Goal: Information Seeking & Learning: Check status

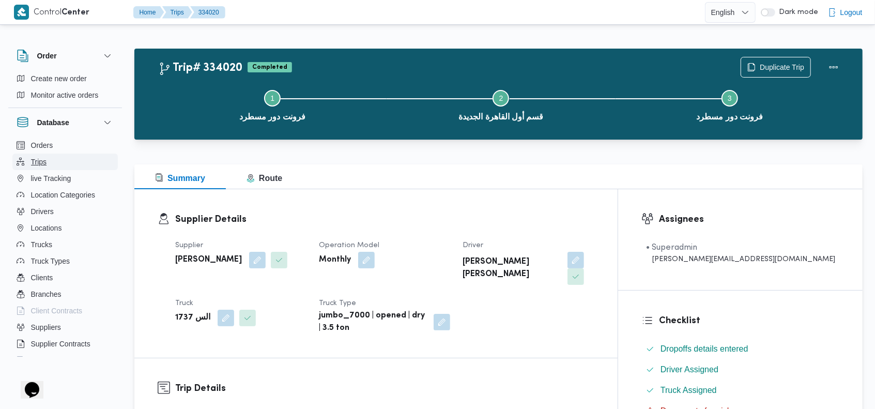
click at [54, 157] on button "Trips" at bounding box center [64, 161] width 105 height 17
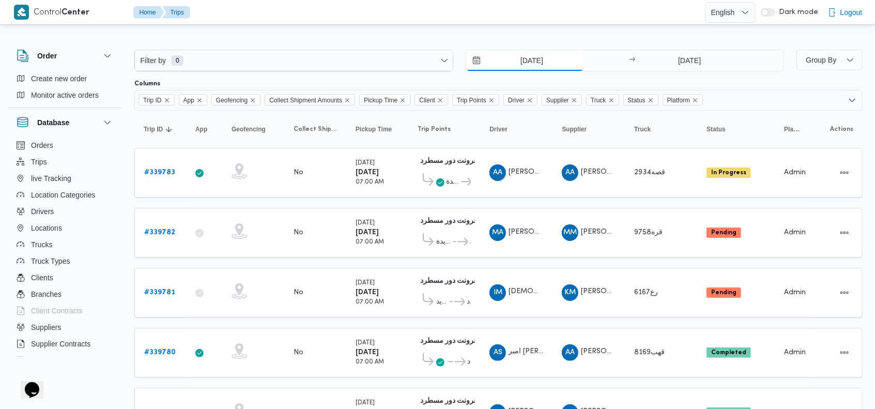
click at [513, 59] on input "18/9/2025" at bounding box center [524, 60] width 117 height 21
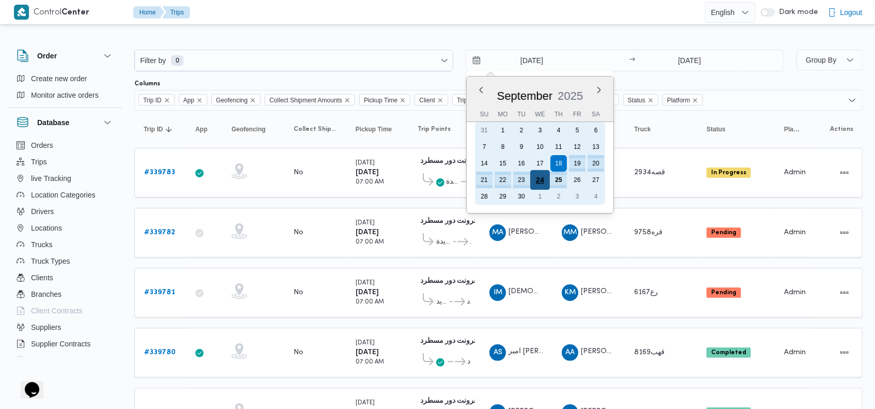
click at [541, 179] on div "24" at bounding box center [540, 180] width 20 height 20
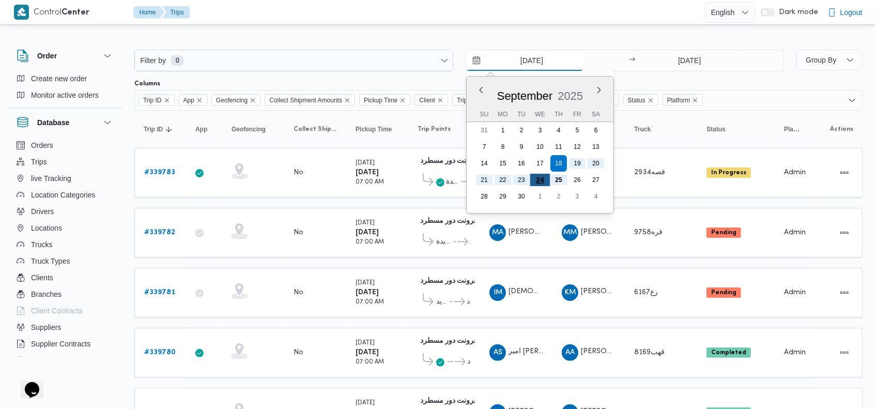
type input "24/9/2025"
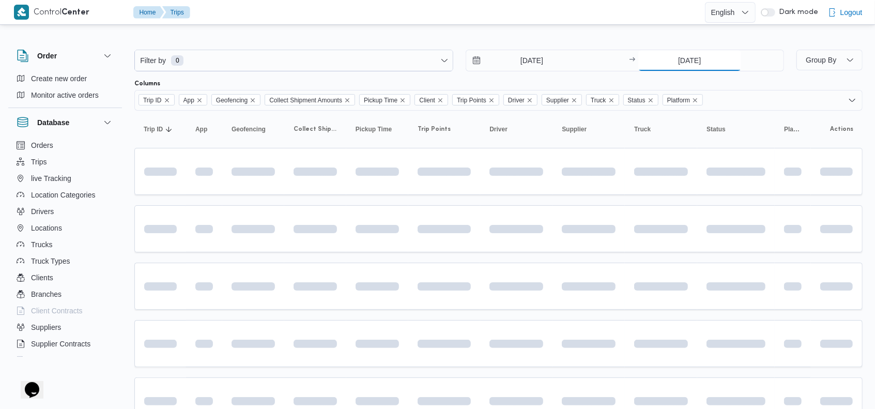
click at [670, 50] on input "25/9/2025" at bounding box center [689, 60] width 103 height 21
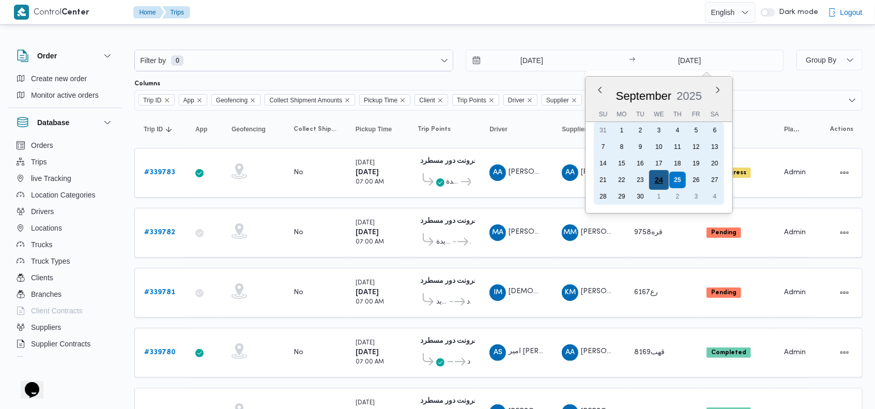
click at [657, 178] on div "24" at bounding box center [659, 180] width 20 height 20
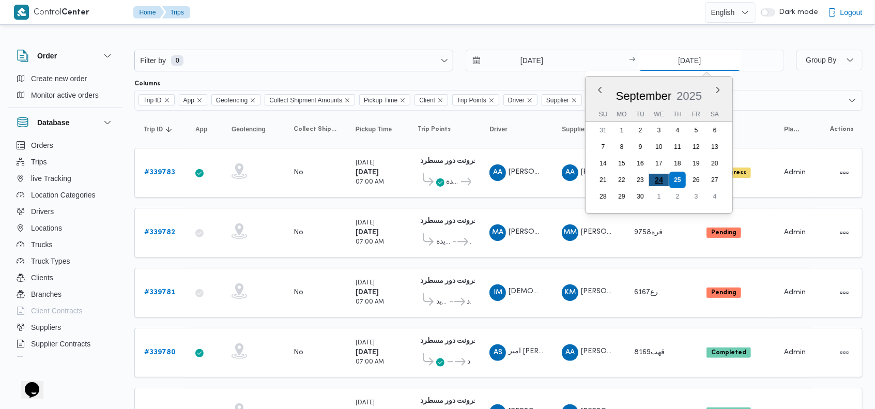
type input "24/9/2025"
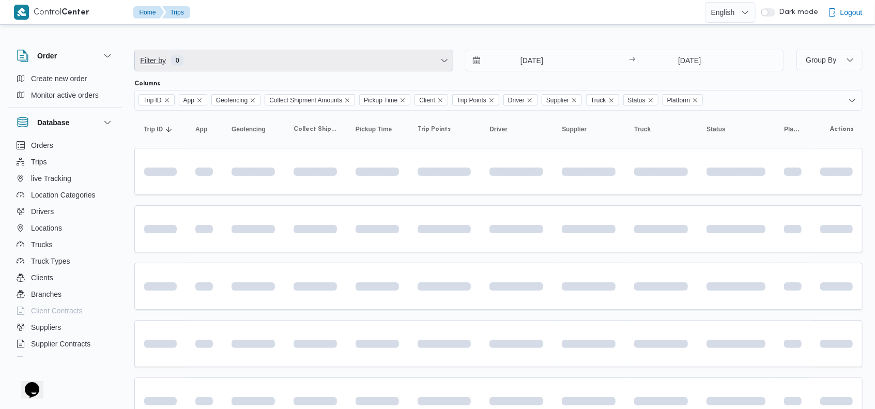
click at [319, 61] on span "Filter by 0" at bounding box center [294, 60] width 318 height 21
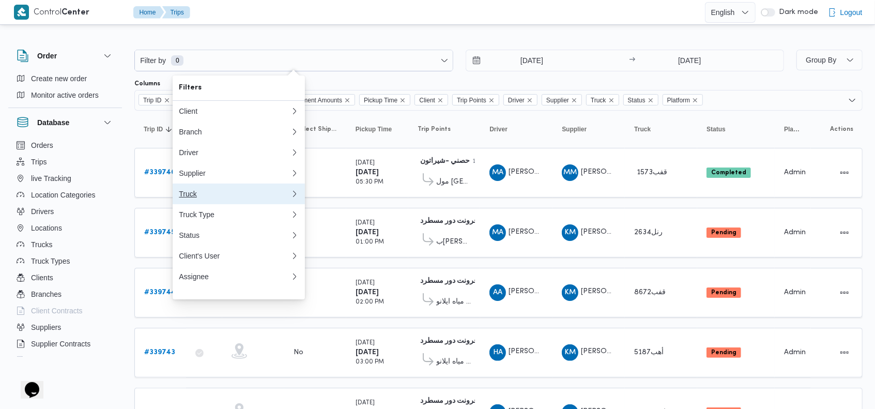
click at [200, 196] on div "Truck" at bounding box center [235, 194] width 112 height 8
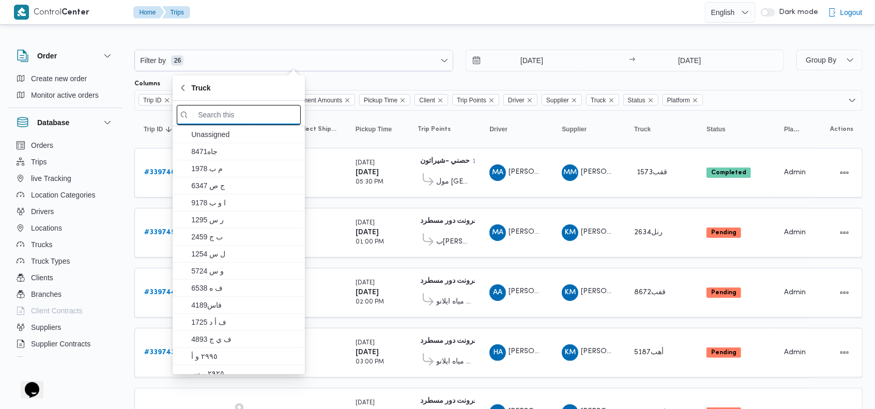
click at [228, 111] on input "search filters" at bounding box center [239, 115] width 124 height 20
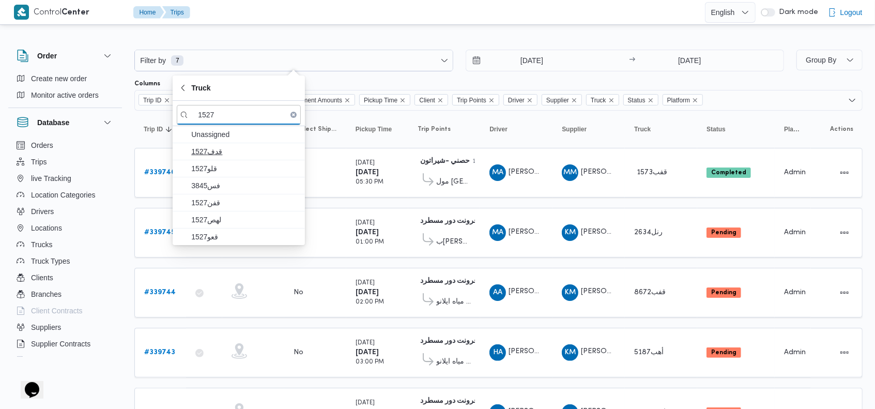
type input "1527"
click at [228, 149] on span "قدف1527" at bounding box center [244, 151] width 107 height 12
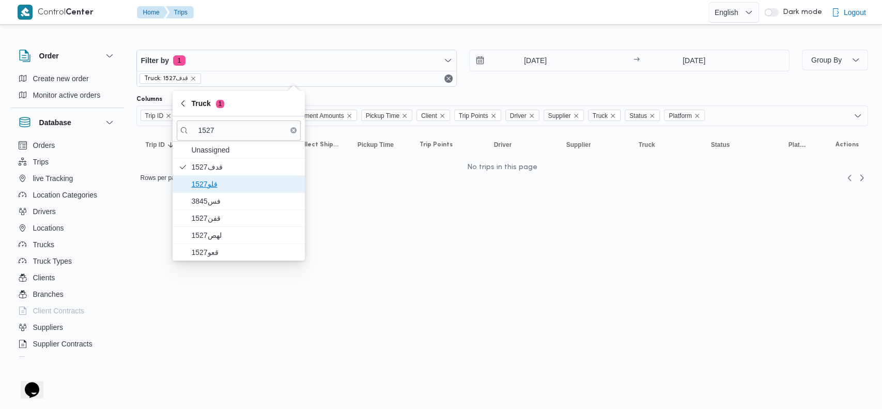
click at [227, 181] on span "قلو1527" at bounding box center [244, 184] width 107 height 12
click at [225, 193] on span "3845فس" at bounding box center [239, 201] width 124 height 17
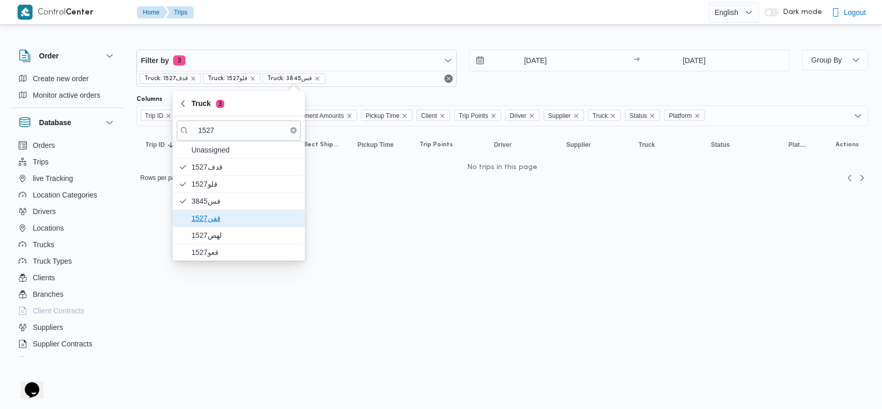
click at [229, 215] on span "1527قفن" at bounding box center [244, 218] width 107 height 12
click at [234, 237] on span "1527لهص" at bounding box center [244, 235] width 107 height 12
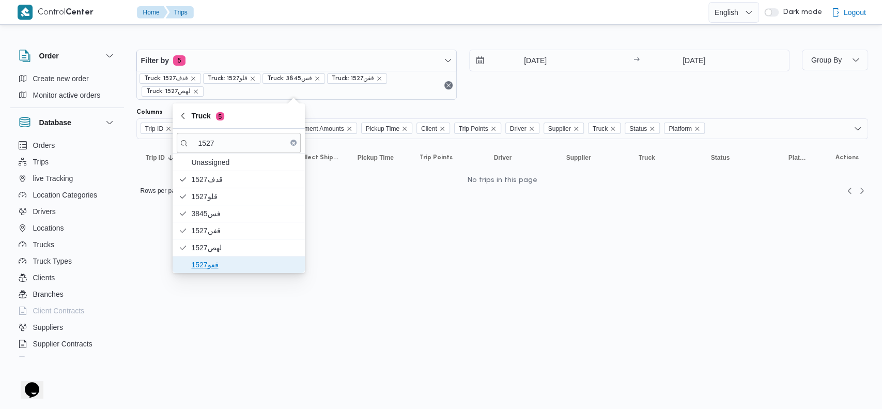
click at [228, 262] on span "قعو1527" at bounding box center [244, 264] width 107 height 12
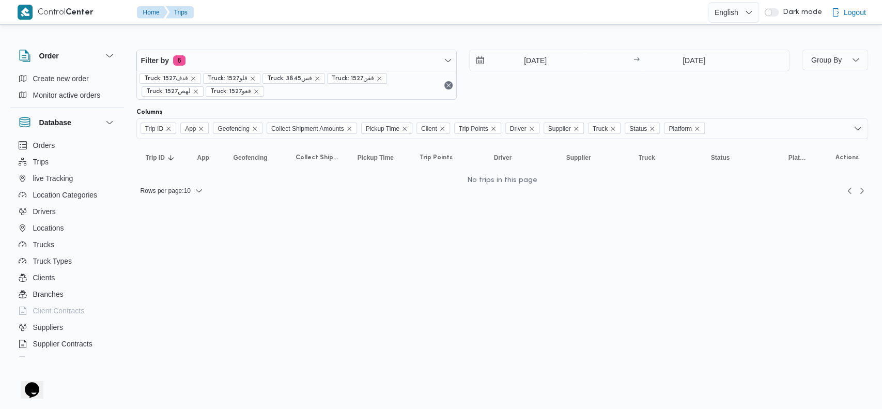
click at [548, 85] on div "24/9/2025 → 24/9/2025" at bounding box center [629, 75] width 320 height 50
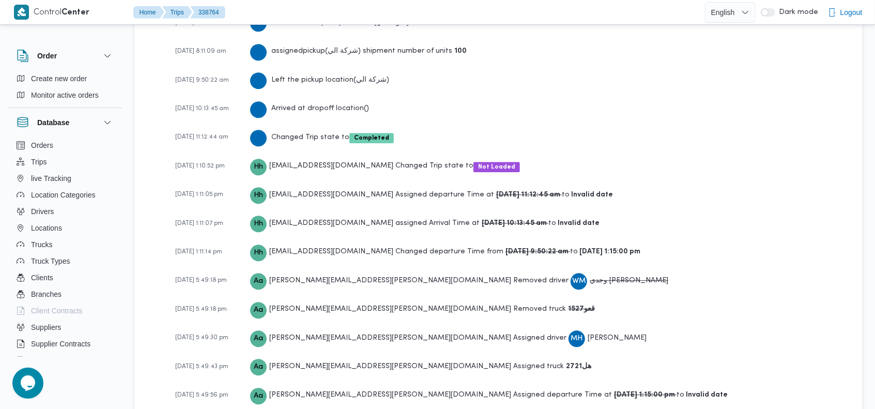
scroll to position [1723, 0]
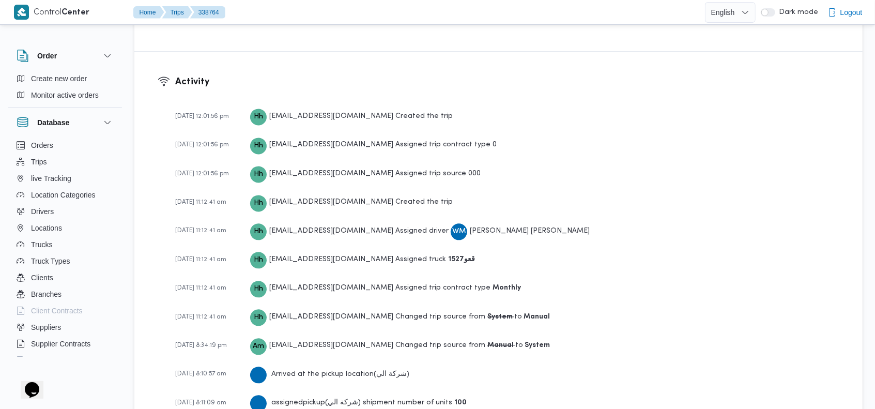
scroll to position [1455, 0]
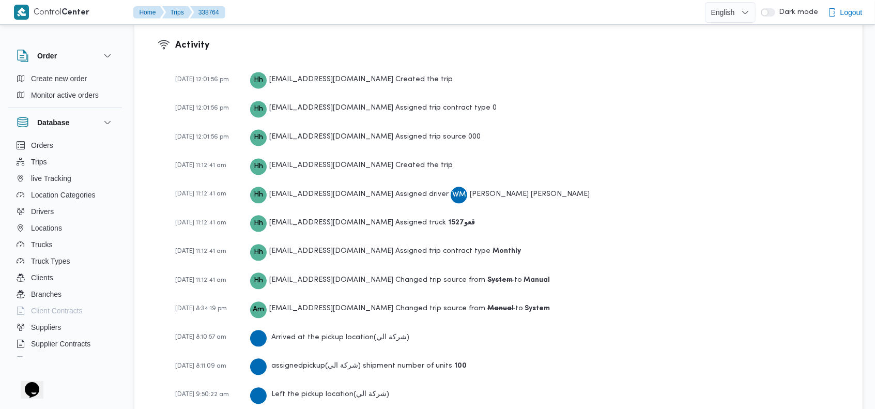
click at [448, 219] on b "قعو1527" at bounding box center [461, 222] width 27 height 7
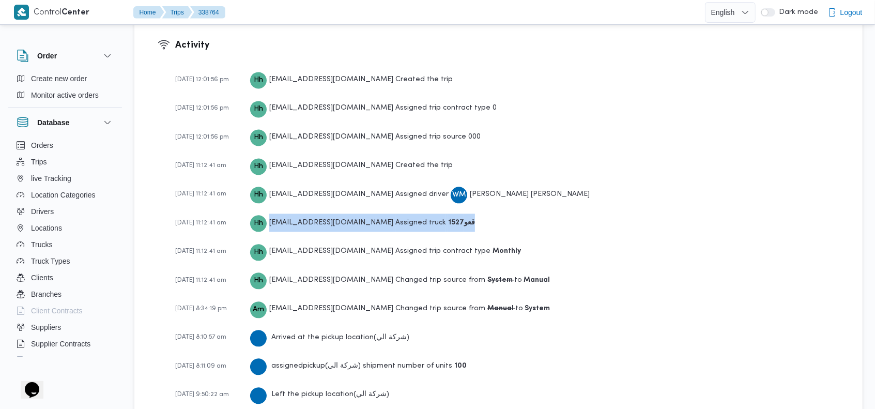
click at [448, 219] on b "قعو1527" at bounding box center [461, 222] width 27 height 7
click at [53, 241] on button "Trucks" at bounding box center [64, 244] width 105 height 17
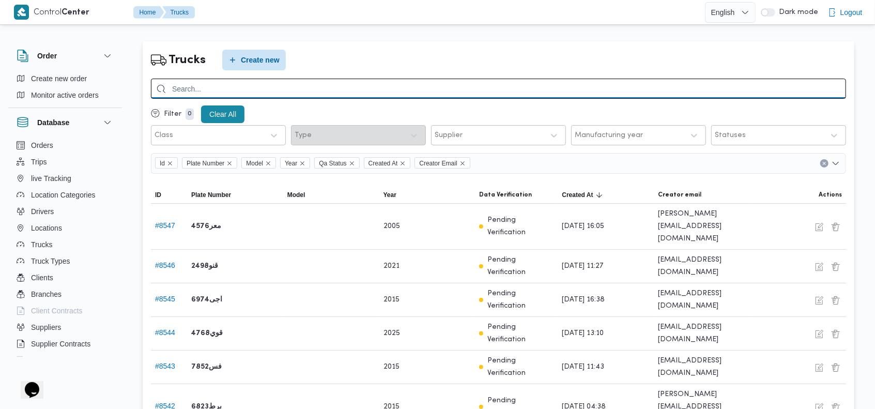
click at [696, 85] on input "search" at bounding box center [498, 89] width 695 height 20
type input "1527"
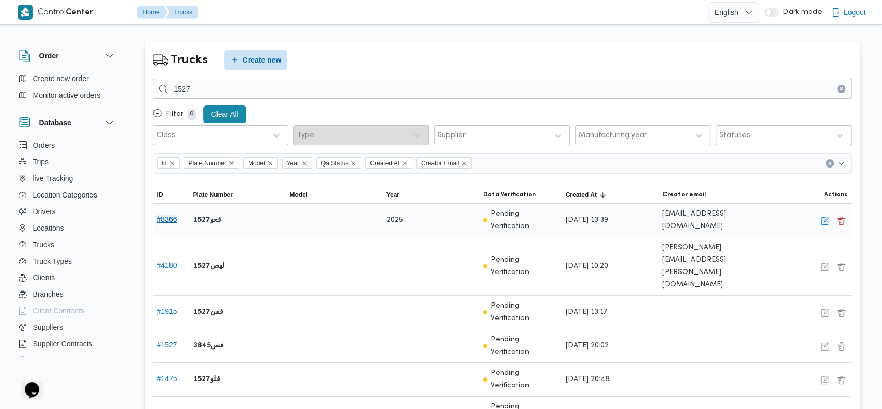
click at [166, 215] on button "# 8366" at bounding box center [167, 219] width 20 height 8
click at [823, 215] on button "button" at bounding box center [824, 220] width 12 height 12
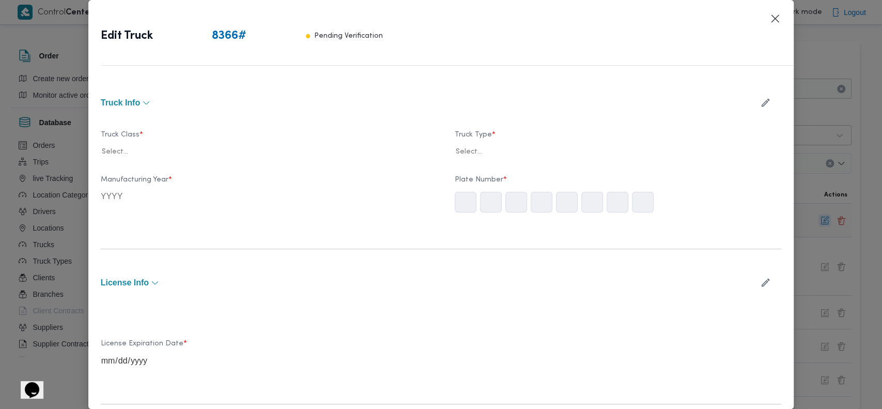
type input "2025"
type input "2028-03-12"
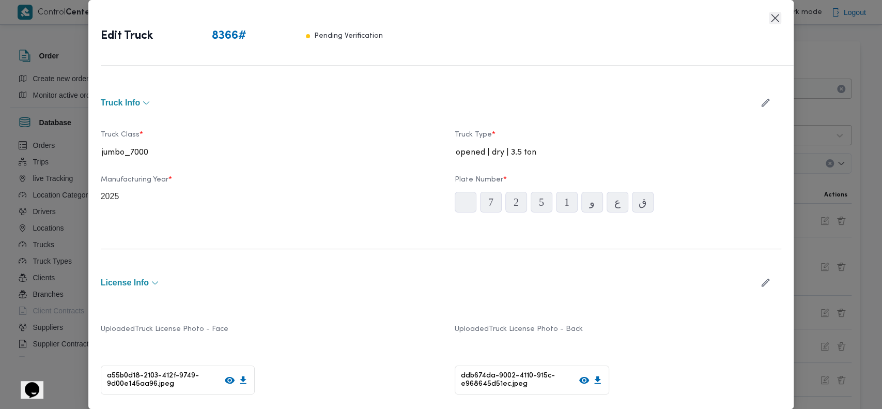
click at [774, 18] on button "Closes this modal window" at bounding box center [775, 18] width 12 height 12
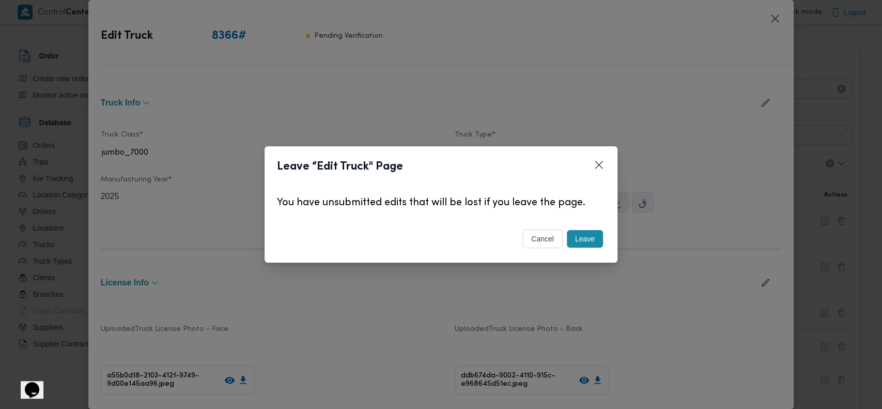
click at [585, 242] on button "Leave" at bounding box center [585, 239] width 36 height 18
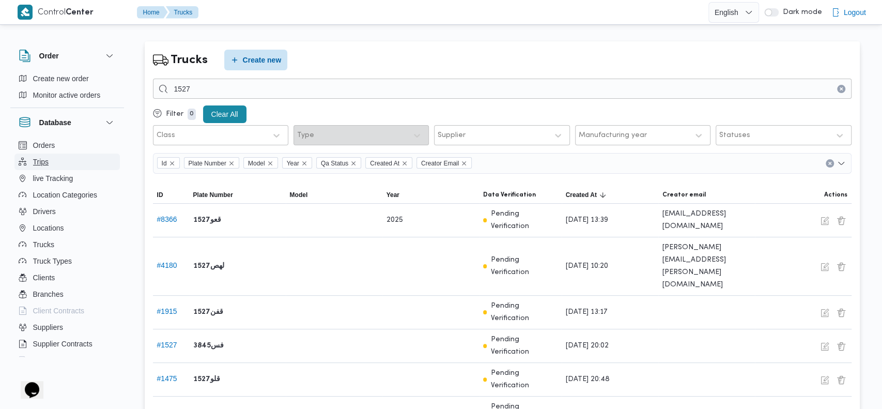
click at [33, 163] on span "Trips" at bounding box center [41, 162] width 16 height 12
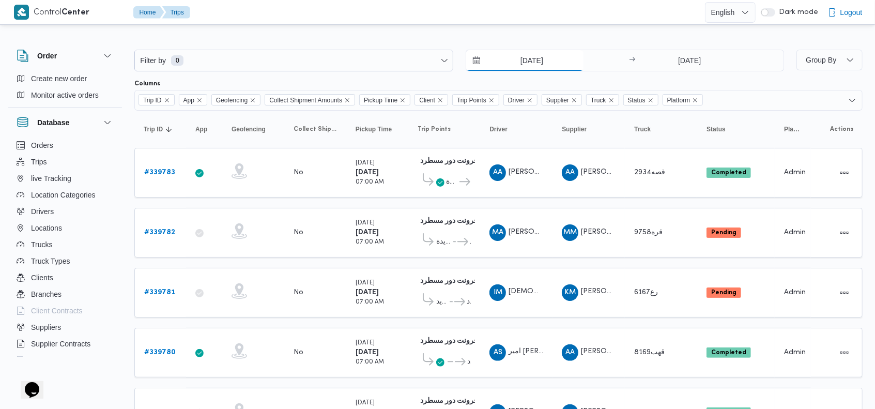
click at [513, 60] on input "18/9/2025" at bounding box center [524, 60] width 117 height 21
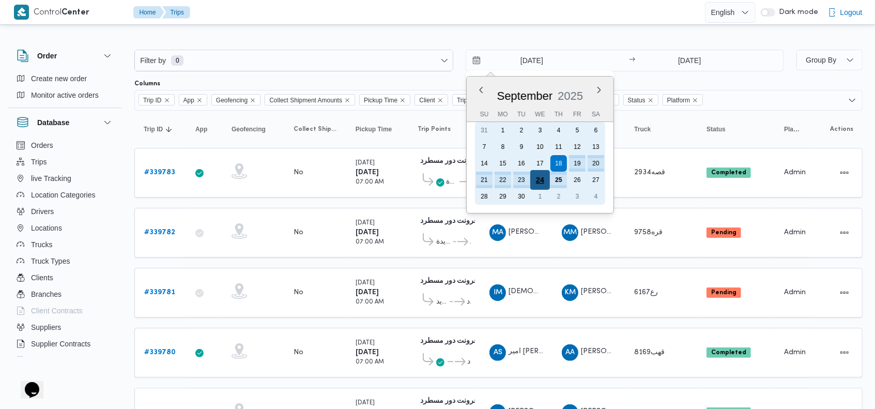
click at [540, 179] on div "24" at bounding box center [540, 180] width 20 height 20
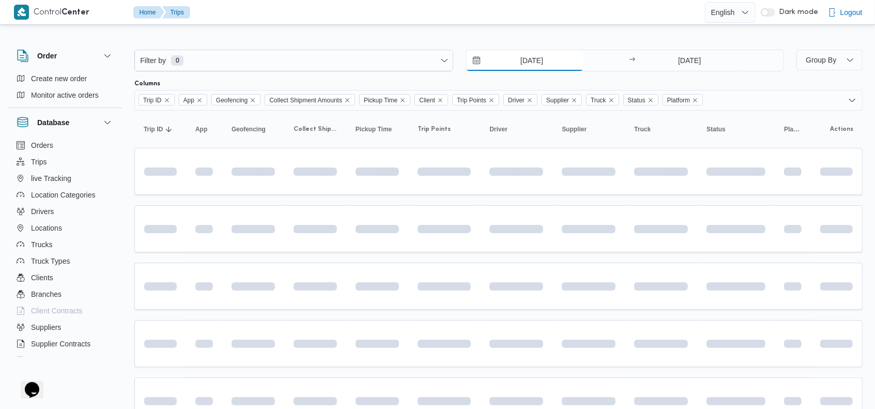
type input "24/9/2025"
click at [674, 63] on input "25/9/2025" at bounding box center [689, 60] width 103 height 21
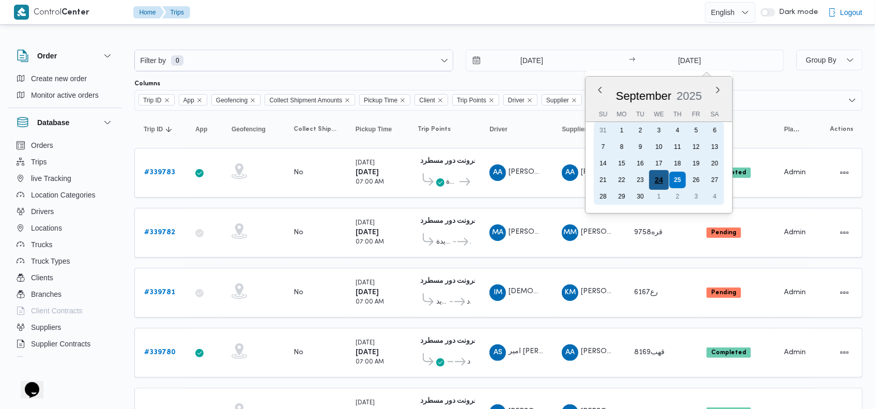
click at [655, 180] on div "24" at bounding box center [659, 180] width 20 height 20
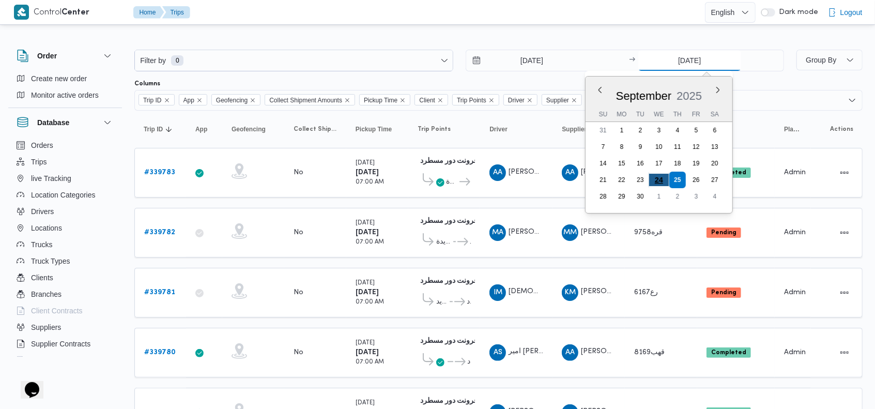
type input "24/9/2025"
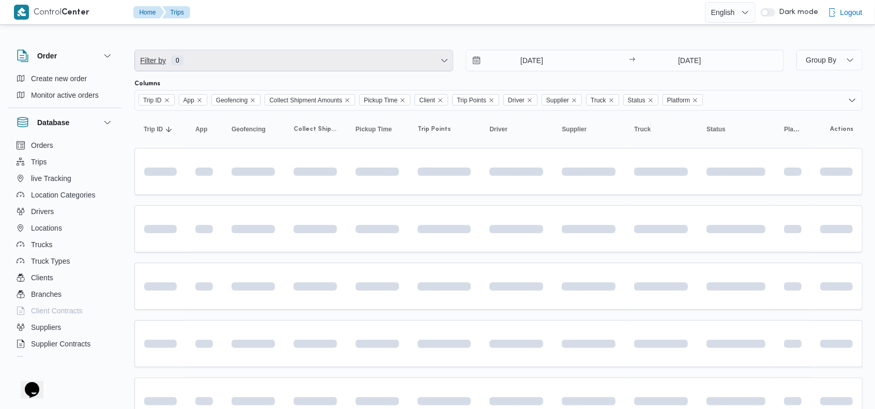
click at [298, 53] on span "Filter by 0" at bounding box center [294, 60] width 318 height 21
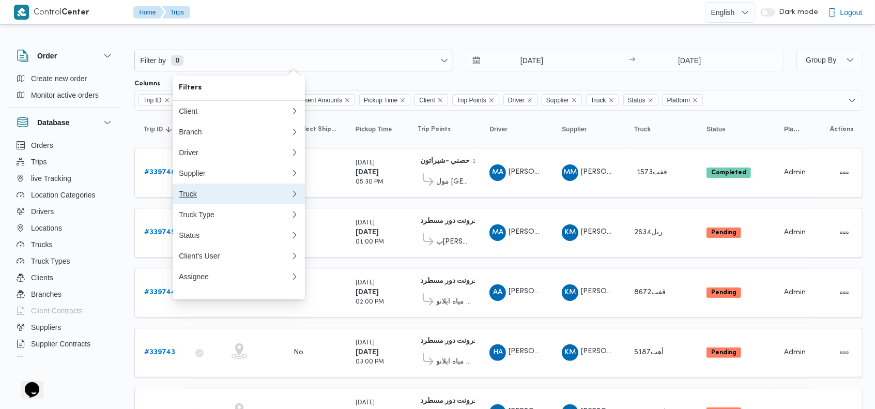
click at [206, 192] on button "Truck" at bounding box center [239, 193] width 132 height 21
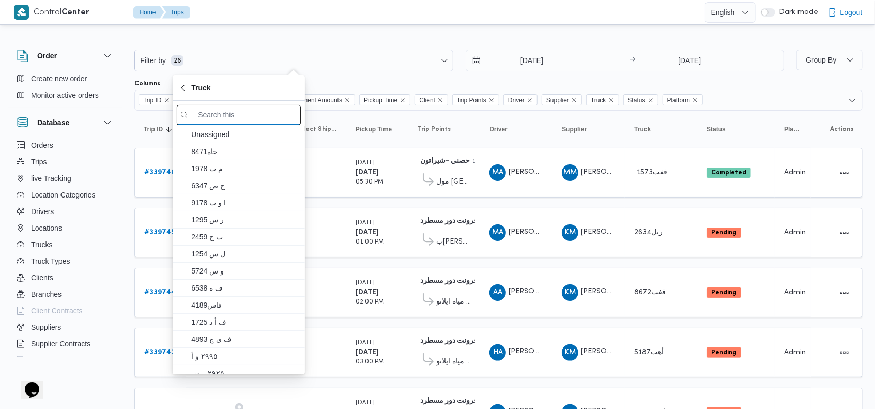
click at [233, 113] on input "search filters" at bounding box center [239, 115] width 124 height 20
paste input "هل2721"
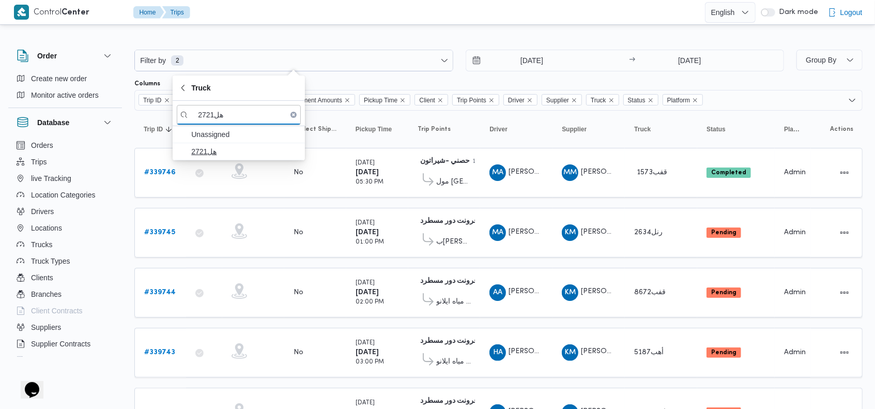
type input "هل2721"
click at [233, 153] on span "هل2721" at bounding box center [244, 151] width 107 height 12
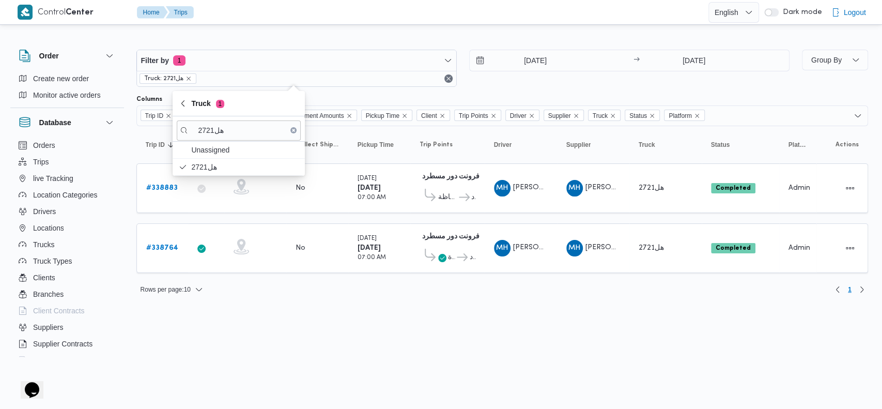
click at [622, 81] on div "24/9/2025 → 24/9/2025" at bounding box center [629, 68] width 320 height 37
click at [164, 184] on b "# 338883" at bounding box center [162, 187] width 32 height 7
click at [168, 184] on b "# 338883" at bounding box center [162, 187] width 32 height 7
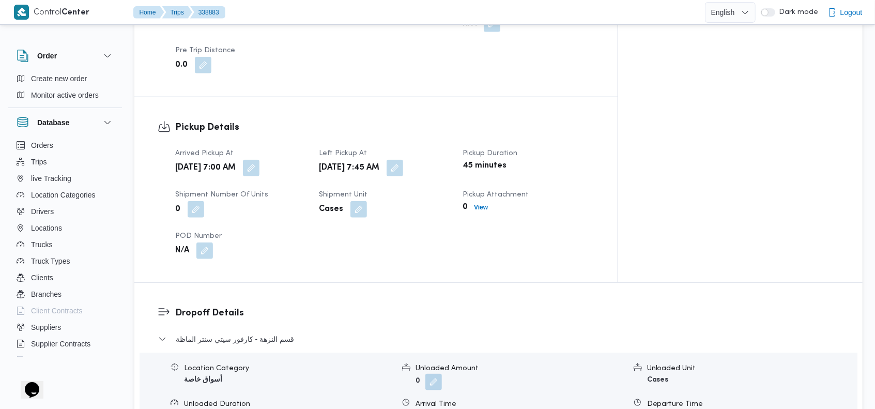
scroll to position [600, 0]
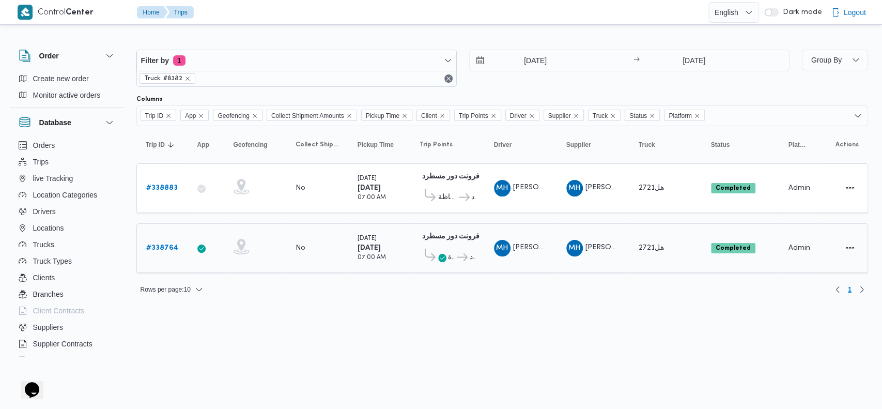
click at [158, 244] on b "# 338764" at bounding box center [162, 247] width 32 height 7
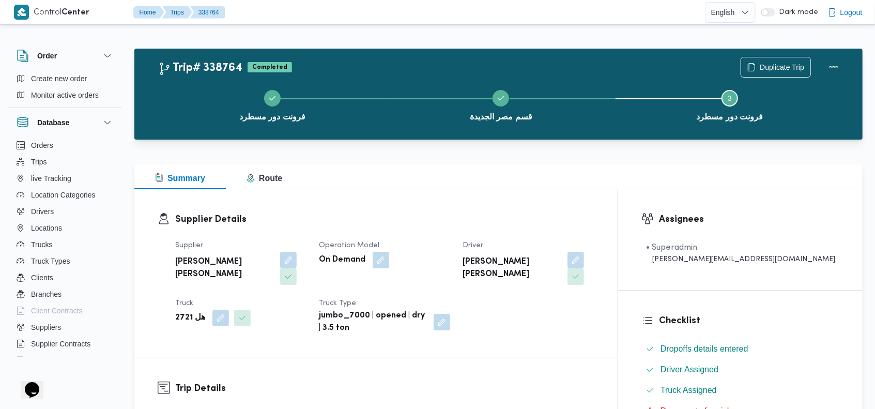
click at [547, 166] on div "Summary Route" at bounding box center [498, 176] width 728 height 25
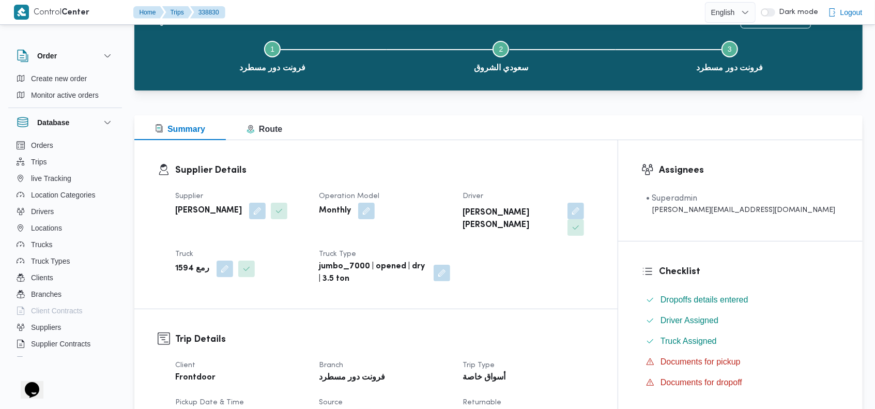
scroll to position [4, 0]
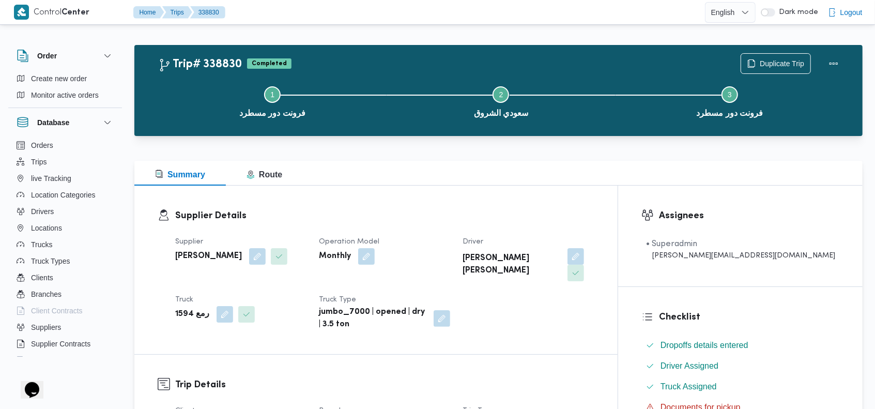
click at [186, 308] on b "رمع 1594" at bounding box center [192, 314] width 34 height 12
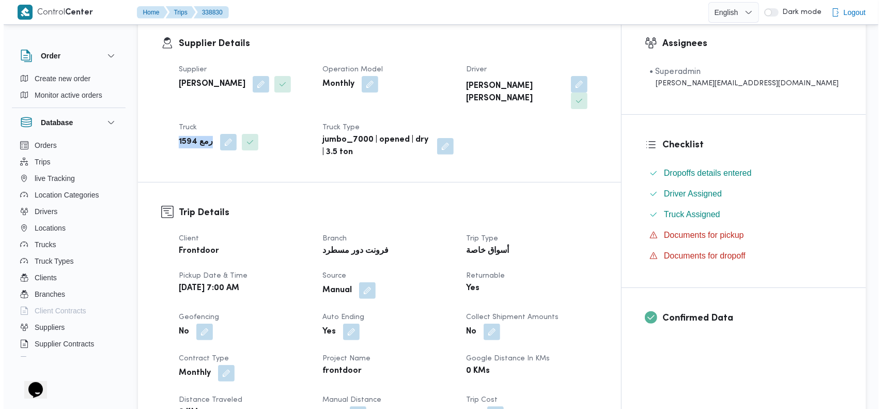
scroll to position [0, 0]
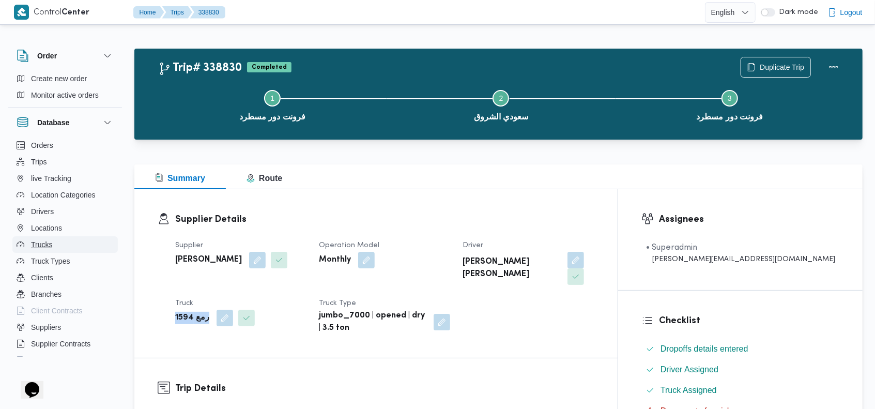
click at [51, 244] on span "Trucks" at bounding box center [41, 244] width 21 height 12
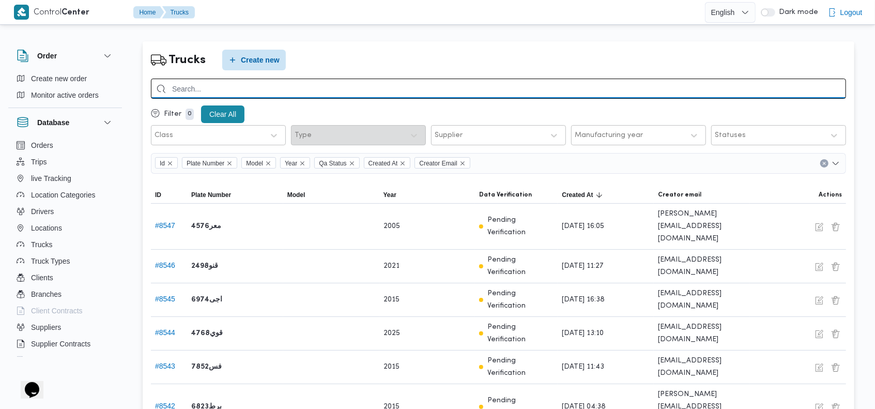
click at [707, 92] on input "search" at bounding box center [498, 89] width 695 height 20
type input "6348"
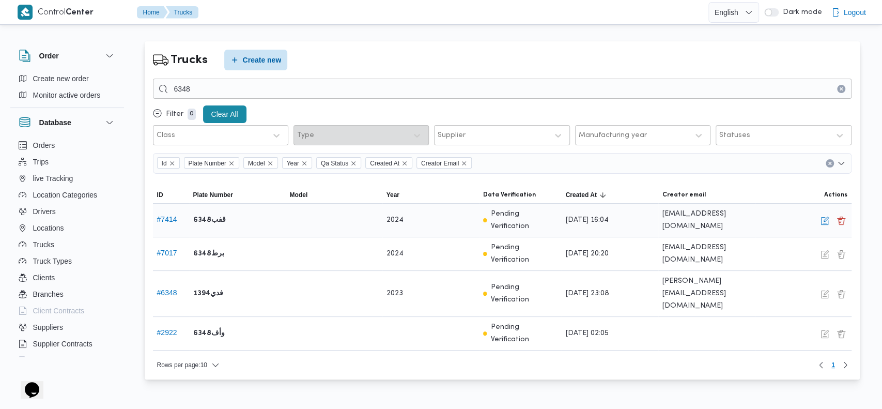
click at [154, 212] on div "# 7414" at bounding box center [171, 220] width 36 height 21
click at [820, 216] on button "button" at bounding box center [824, 220] width 12 height 12
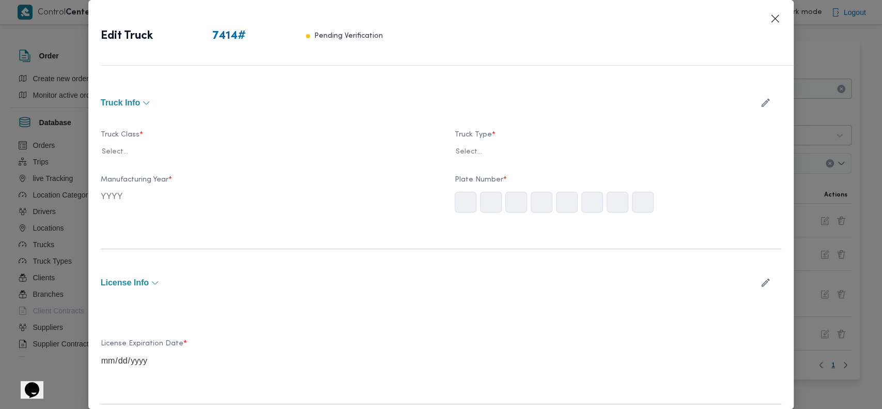
type input "2024"
type input "2025-05-05"
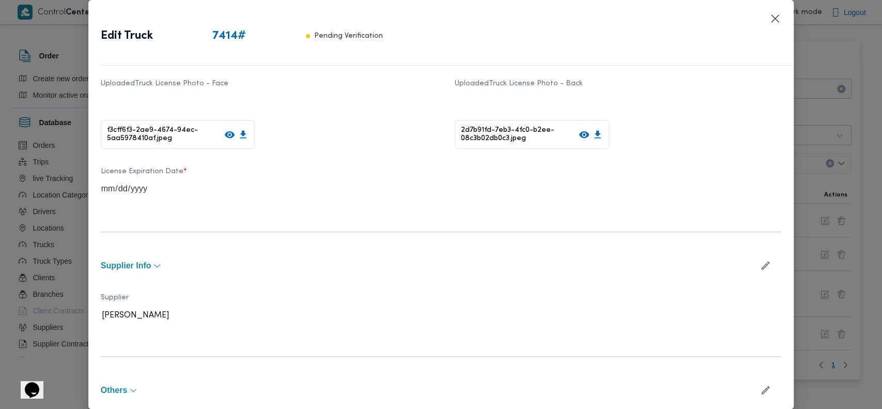
scroll to position [249, 0]
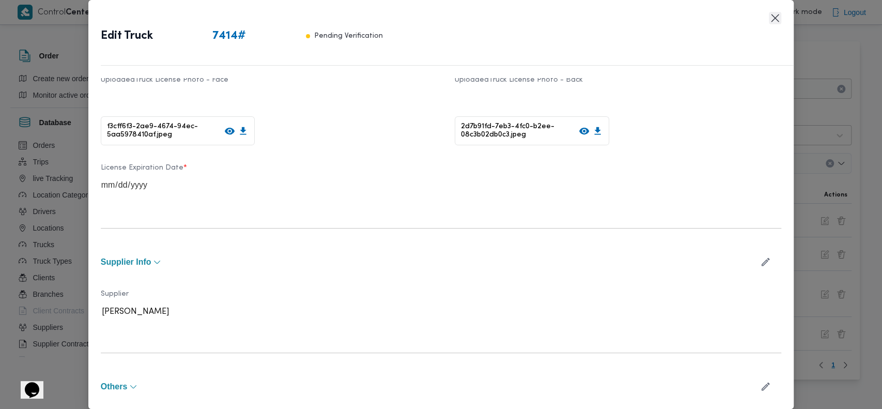
click at [776, 23] on button "Closes this modal window" at bounding box center [775, 18] width 12 height 12
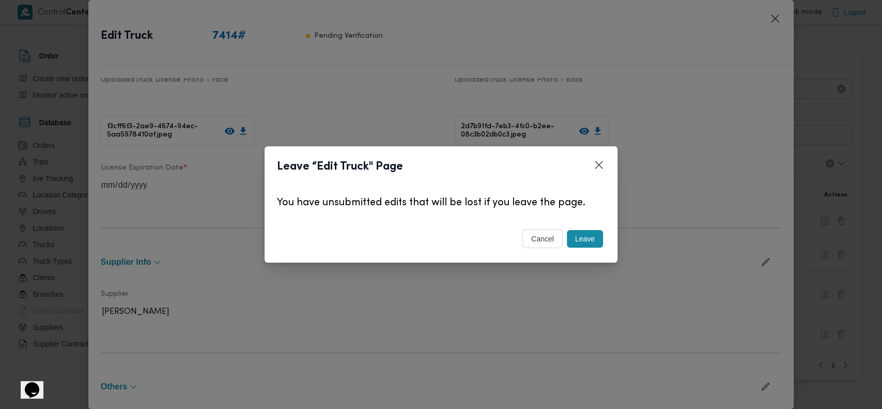
click at [583, 246] on button "Leave" at bounding box center [585, 239] width 36 height 18
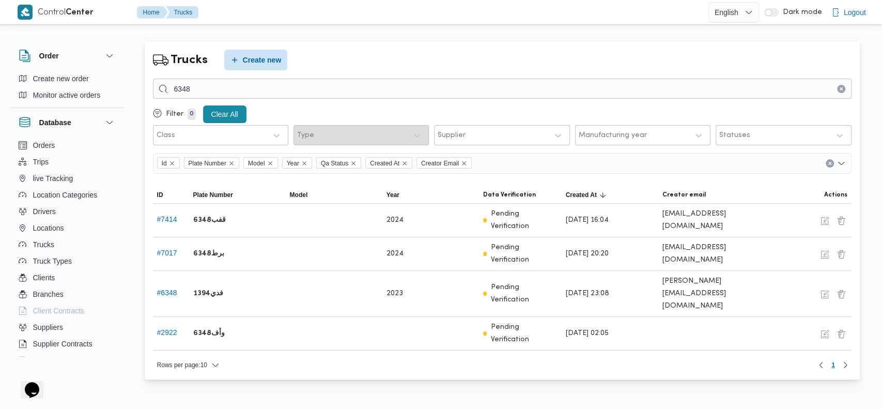
click at [568, 63] on div "Trucks Create new" at bounding box center [502, 60] width 699 height 21
click at [206, 214] on b "قفب6348" at bounding box center [209, 220] width 33 height 12
copy tr "قفب6348 Model"
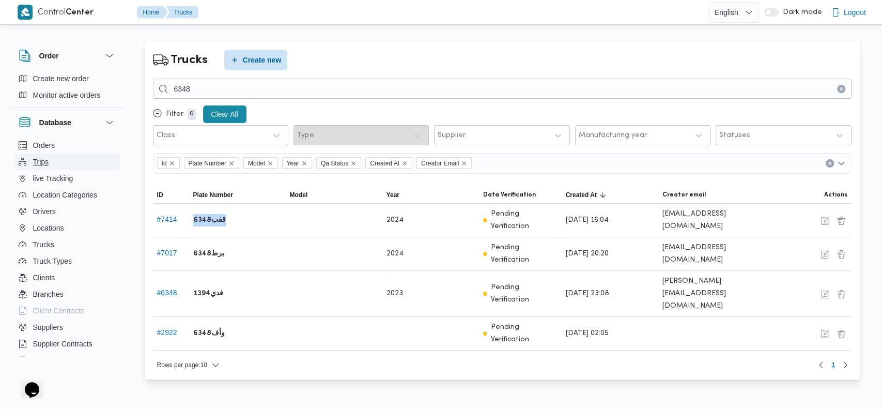
click at [42, 169] on button "Trips" at bounding box center [66, 161] width 105 height 17
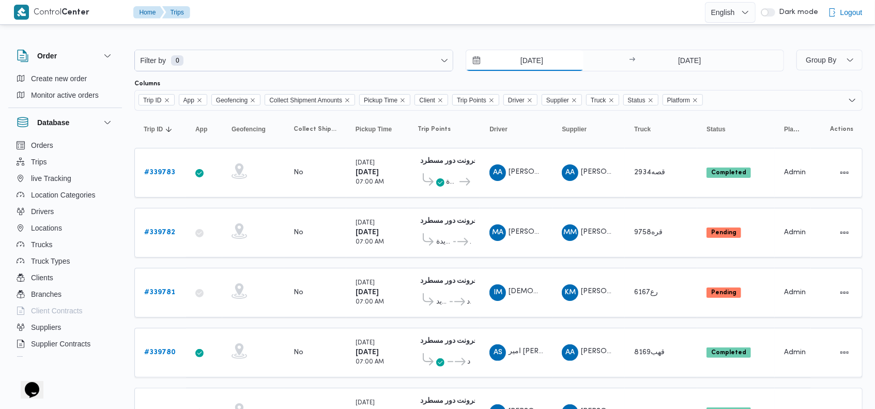
click at [512, 59] on input "[DATE]" at bounding box center [524, 60] width 117 height 21
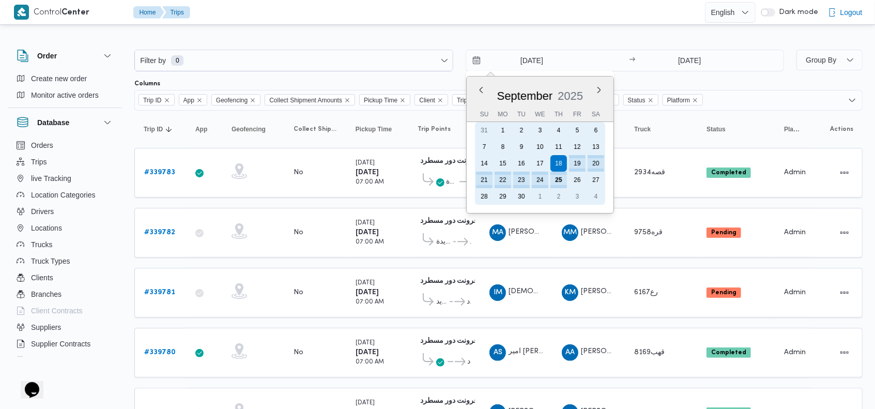
click at [534, 177] on div "24" at bounding box center [540, 180] width 17 height 17
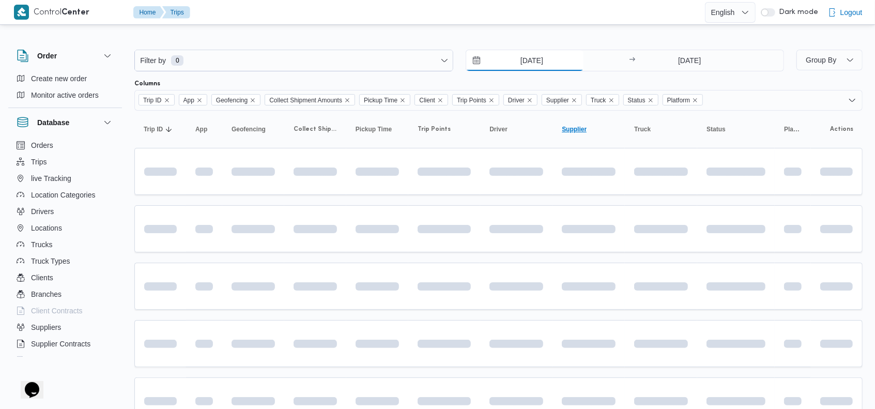
type input "[DATE]"
click at [676, 60] on input "[DATE]" at bounding box center [689, 60] width 103 height 21
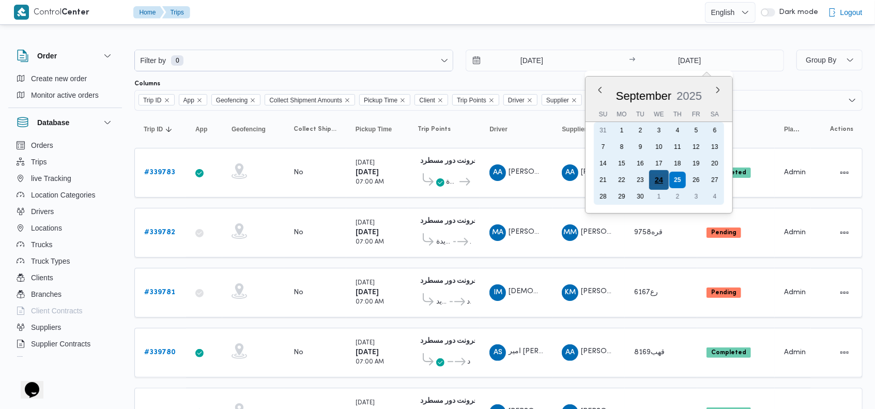
click at [660, 178] on div "24" at bounding box center [659, 180] width 20 height 20
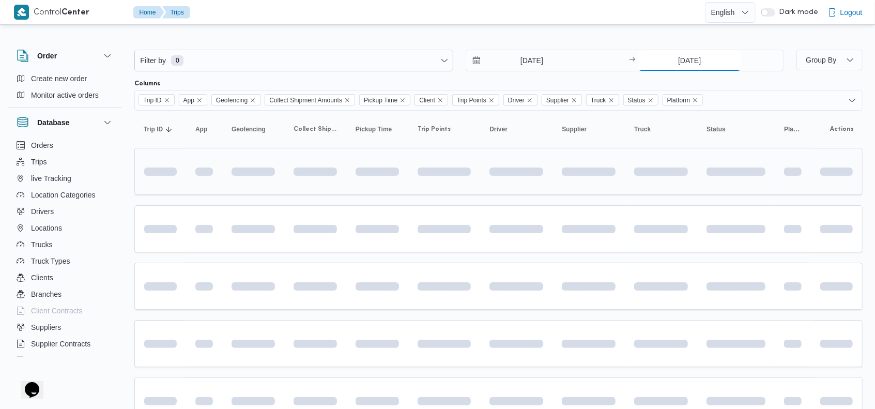
type input "[DATE]"
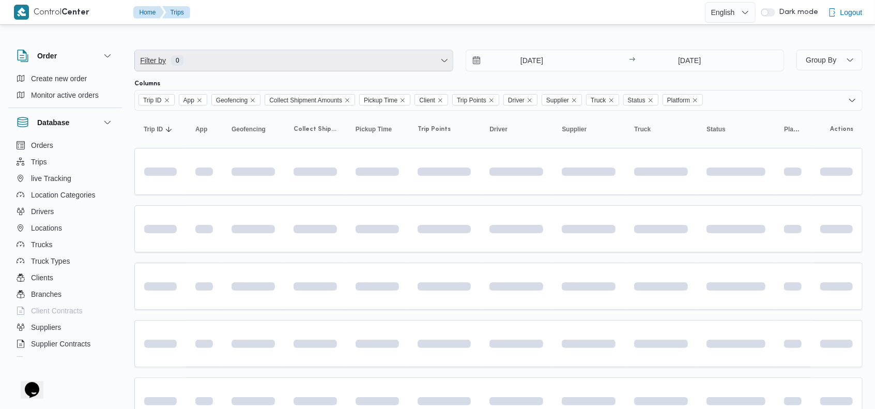
click at [274, 57] on span "Filter by 0" at bounding box center [294, 60] width 318 height 21
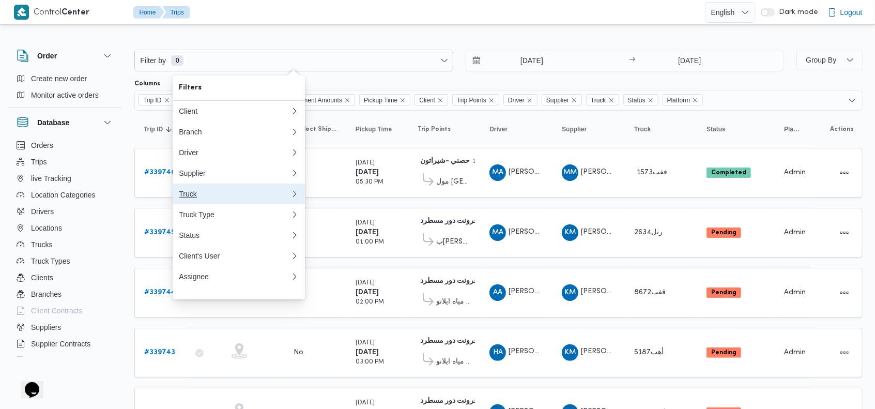
click at [206, 198] on div "Truck" at bounding box center [235, 194] width 112 height 8
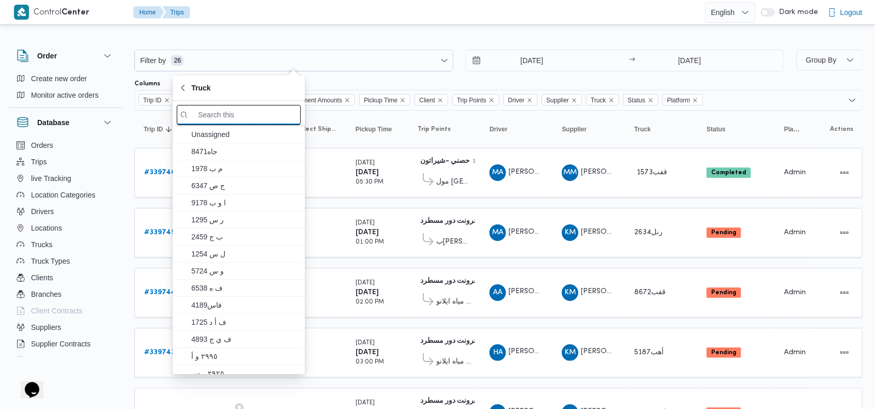
click at [245, 115] on input "search filters" at bounding box center [239, 115] width 124 height 20
paste input "قفب6348"
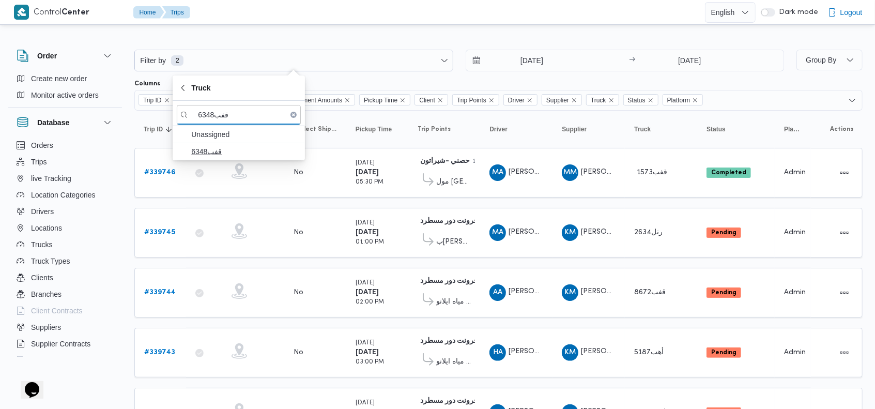
type input "قفب6348"
click at [241, 154] on span "قفب6348" at bounding box center [244, 151] width 107 height 12
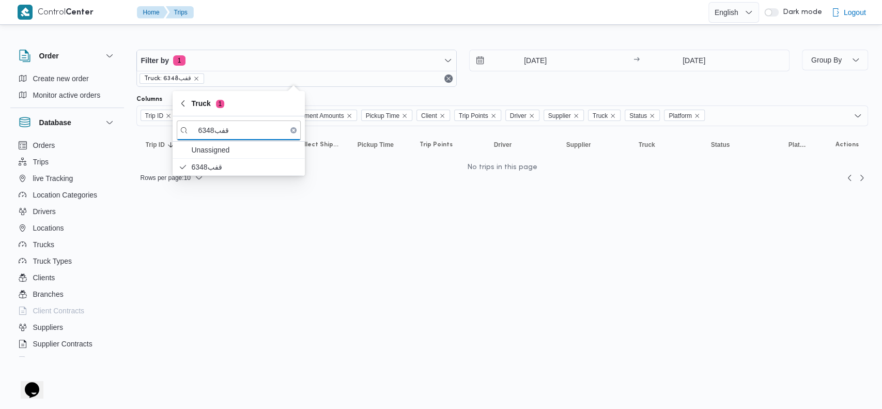
click at [646, 81] on div "[DATE] → [DATE]" at bounding box center [629, 68] width 320 height 37
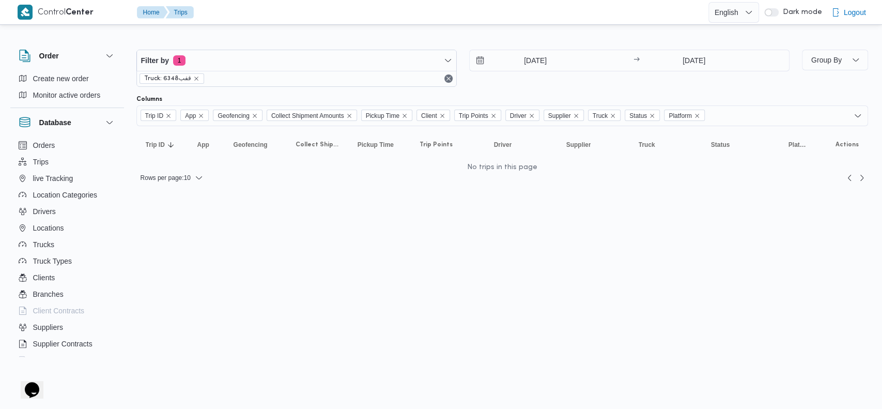
click at [596, 36] on div at bounding box center [502, 41] width 732 height 17
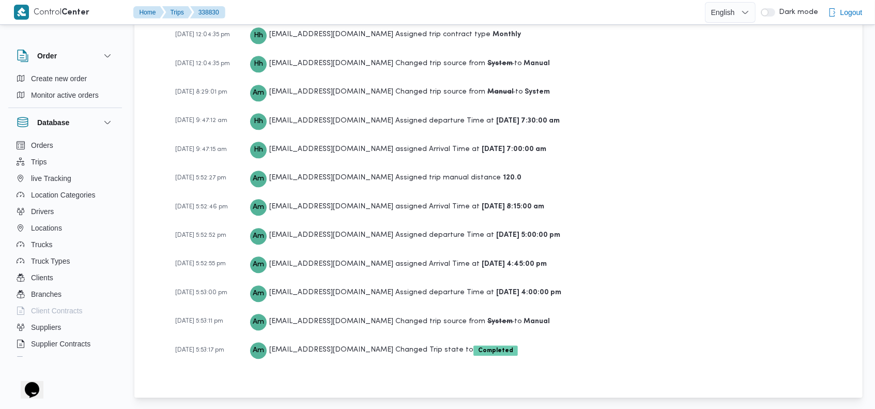
scroll to position [1414, 0]
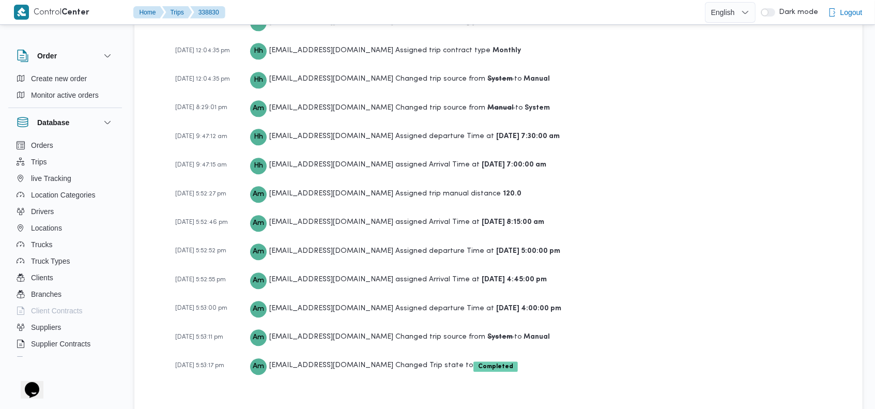
scroll to position [1347, 0]
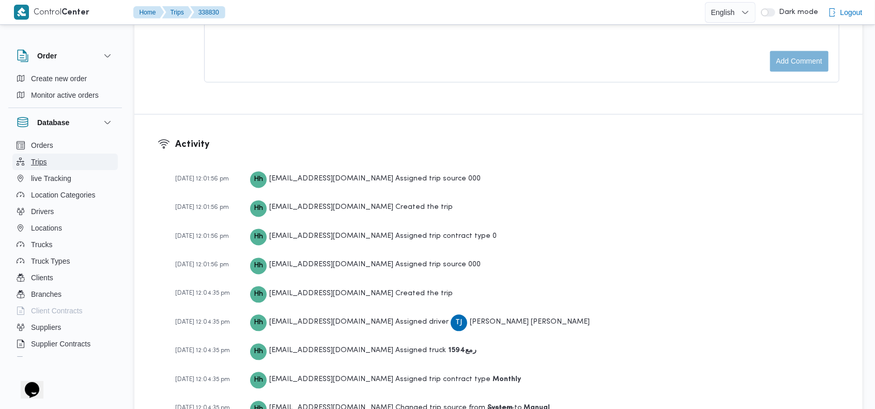
click at [54, 163] on button "Trips" at bounding box center [64, 161] width 105 height 17
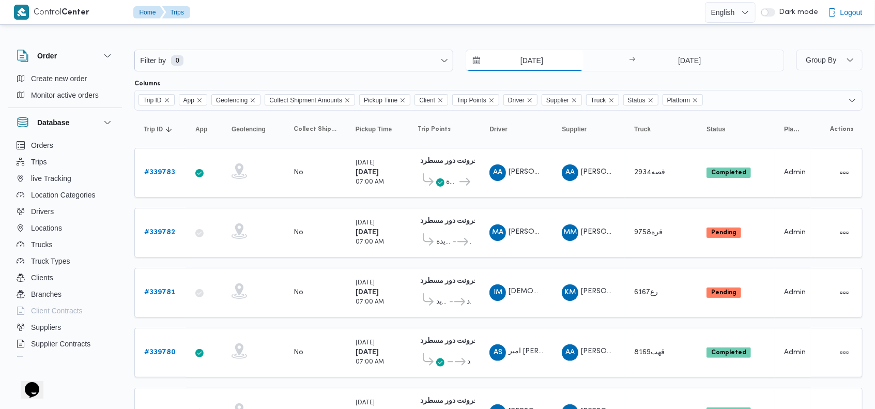
click at [517, 59] on input "[DATE]" at bounding box center [524, 60] width 117 height 21
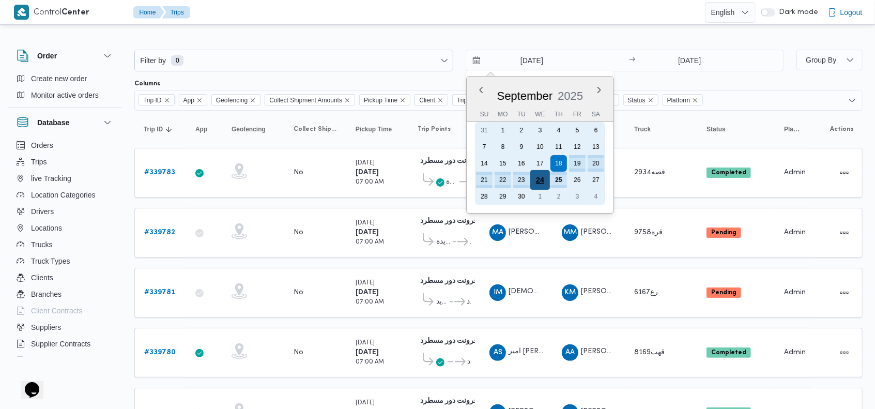
click at [541, 182] on div "24" at bounding box center [540, 180] width 20 height 20
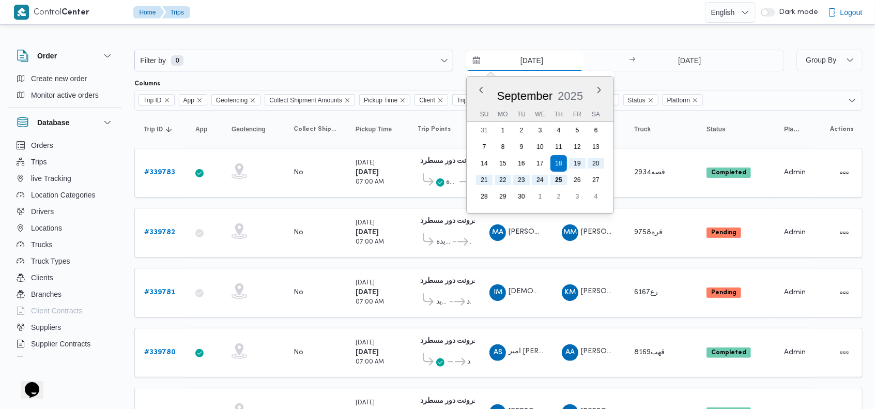
type input "24/9/2025"
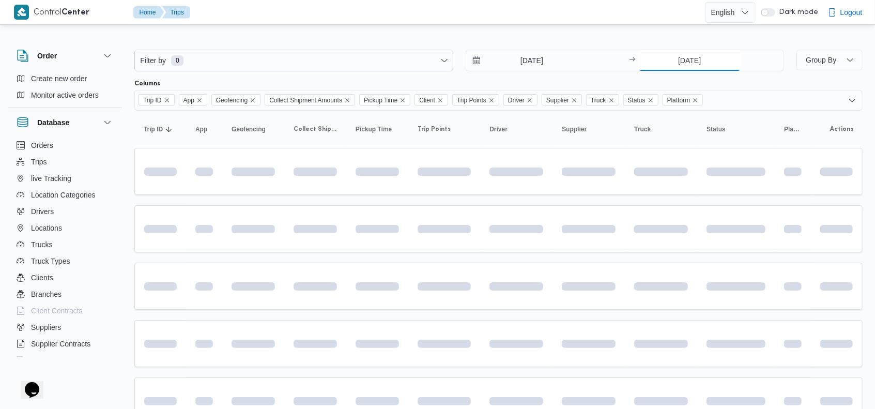
click at [671, 63] on input "25/9/2025" at bounding box center [689, 60] width 103 height 21
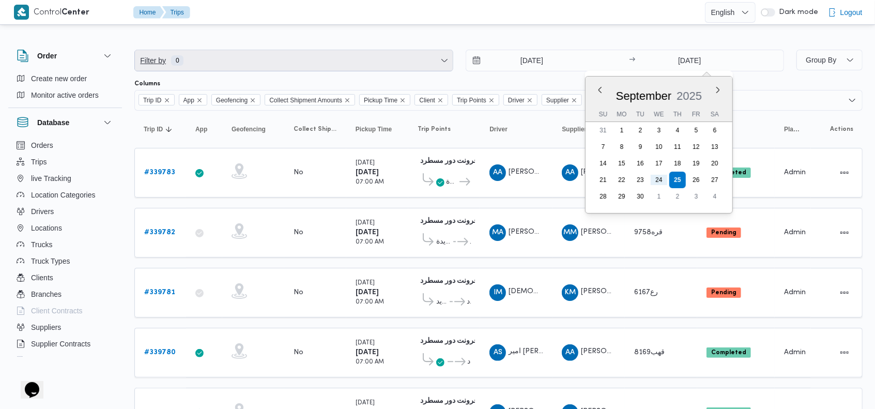
click at [271, 63] on span "Filter by 0" at bounding box center [294, 60] width 318 height 21
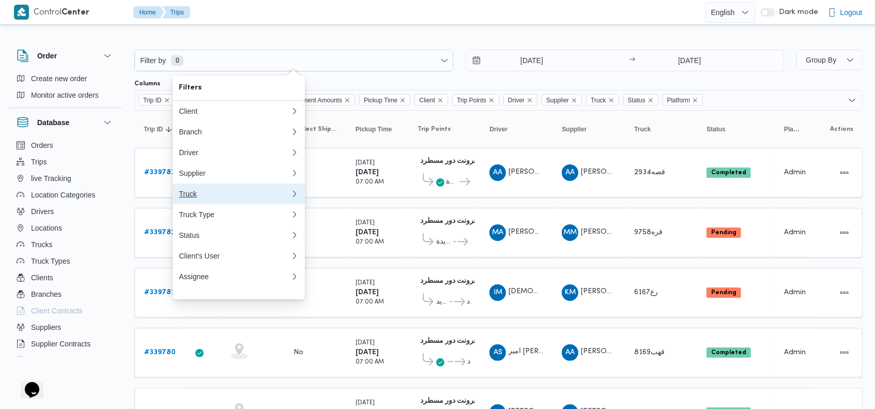
click at [200, 196] on div "Truck" at bounding box center [235, 194] width 112 height 8
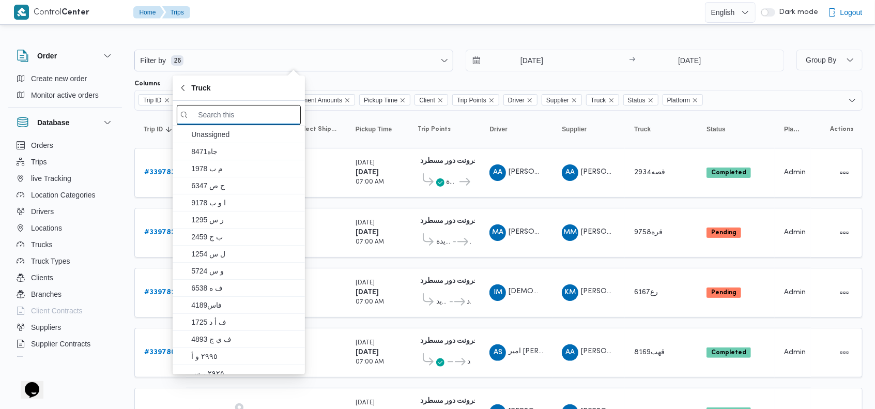
click at [211, 117] on input "search filters" at bounding box center [239, 115] width 124 height 20
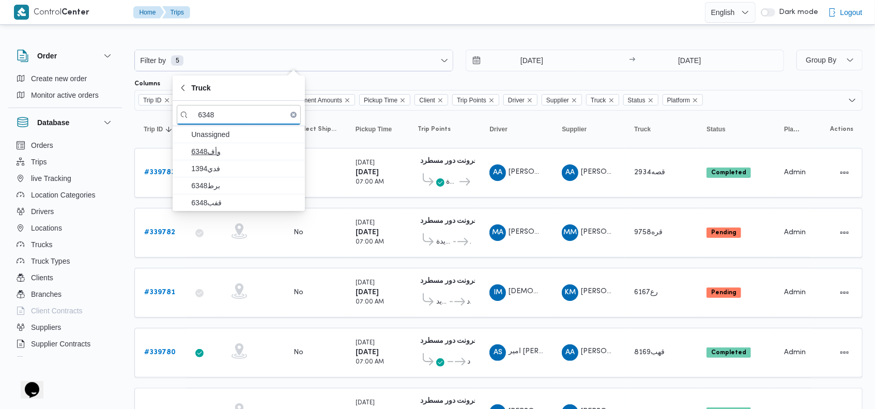
type input "6348"
click at [220, 153] on span "وأف6348" at bounding box center [244, 151] width 107 height 12
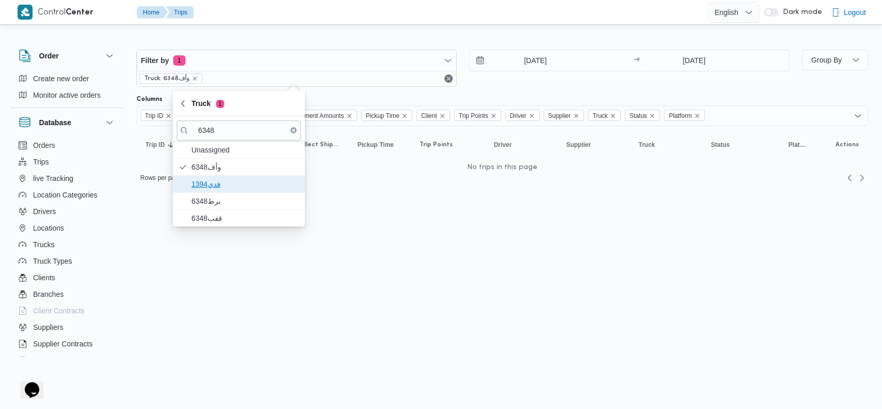
click at [229, 182] on span "فدي1394" at bounding box center [244, 184] width 107 height 12
click at [229, 201] on span "برط6348" at bounding box center [244, 201] width 107 height 12
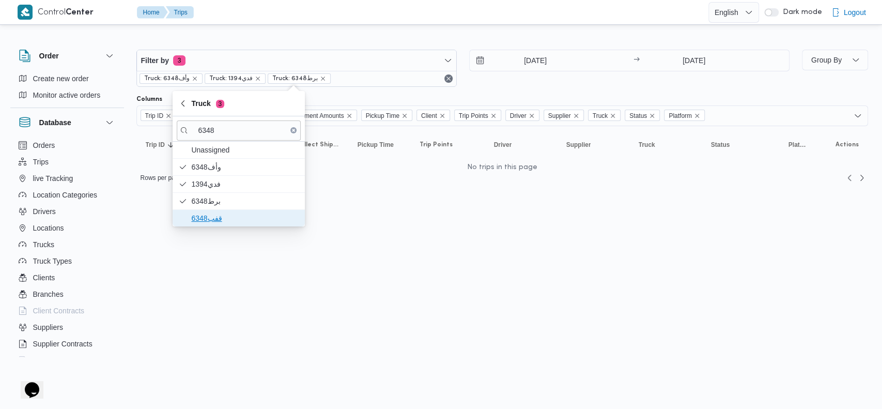
click at [228, 218] on span "قفب6348" at bounding box center [244, 218] width 107 height 12
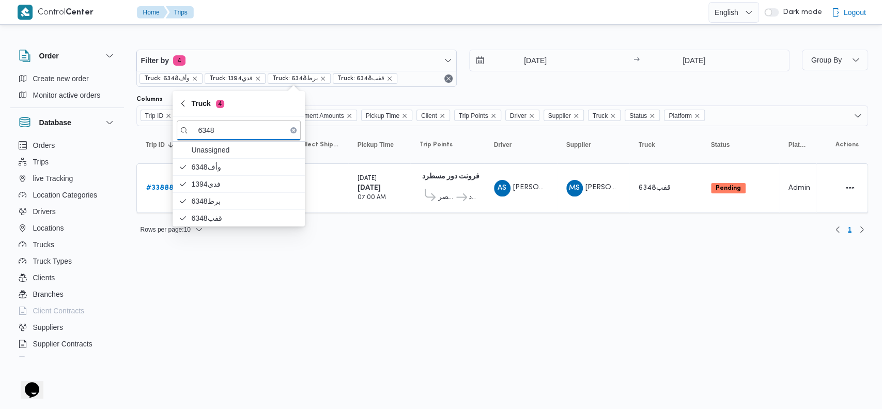
click at [607, 31] on div "Filter by 4 Truck: وأف6348 Truck: فدي1394 Truck: برط6348 Truck: قفب6348 24/9/20…" at bounding box center [435, 138] width 878 height 222
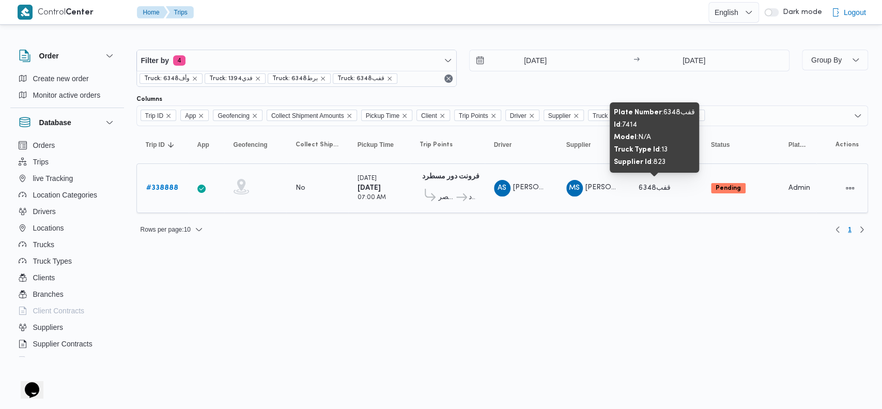
click at [647, 188] on span "قفب6348" at bounding box center [655, 187] width 32 height 7
copy tr "قفب6348 Status"
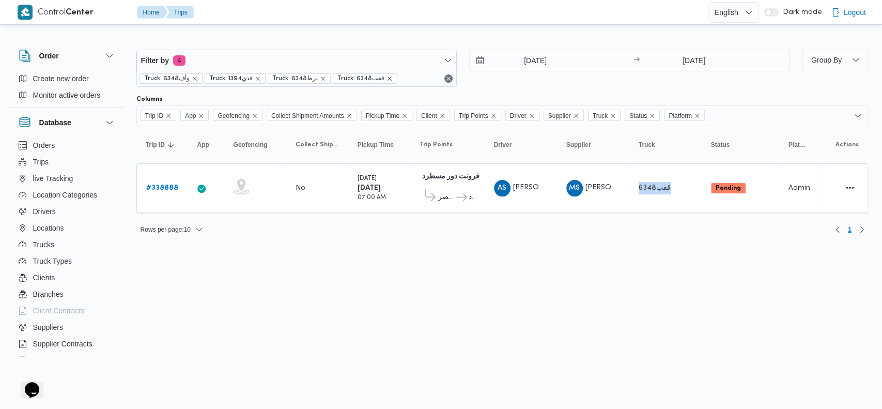
click at [388, 80] on icon "remove selected entity" at bounding box center [390, 78] width 4 height 4
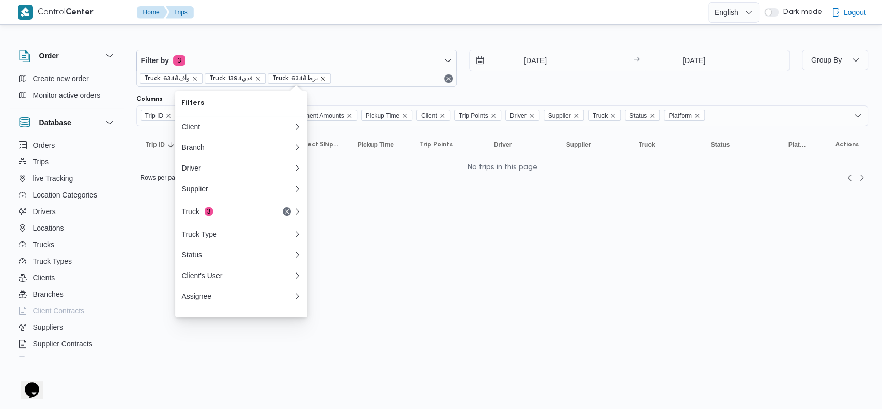
click at [320, 79] on icon "remove selected entity" at bounding box center [323, 78] width 6 height 6
click at [247, 77] on span "Truck: فدي1394" at bounding box center [230, 78] width 43 height 9
click at [255, 79] on icon "remove selected entity" at bounding box center [258, 78] width 6 height 6
click at [192, 78] on icon "remove selected entity" at bounding box center [195, 78] width 6 height 6
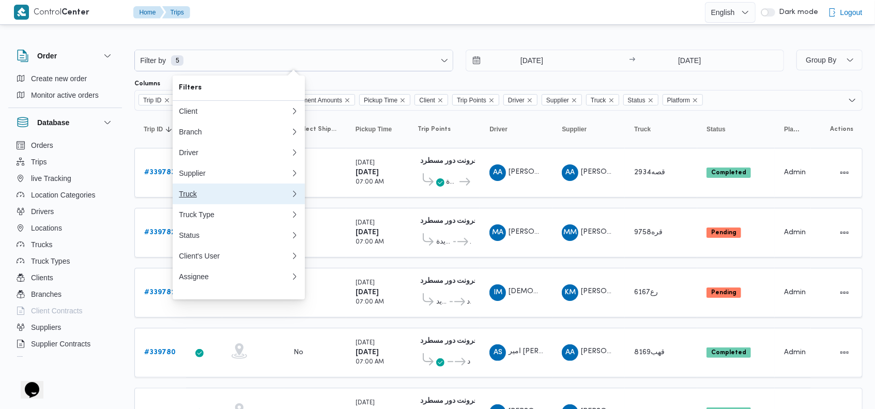
click at [207, 198] on div "Truck" at bounding box center [232, 194] width 107 height 8
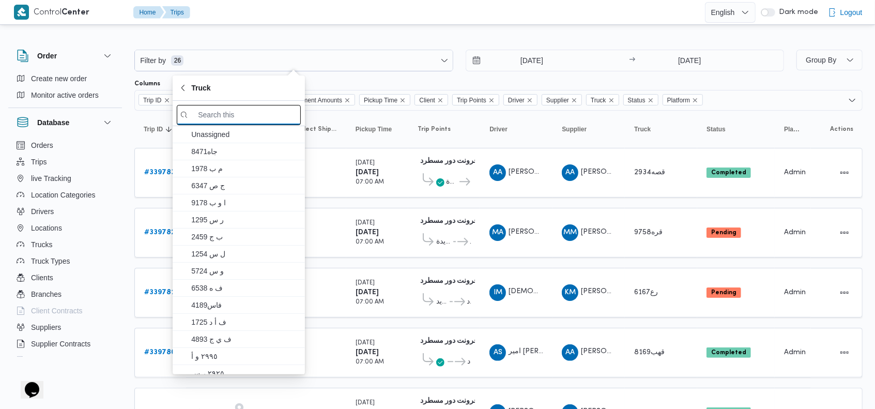
click at [255, 109] on input "search filters" at bounding box center [239, 115] width 124 height 20
paste input "قفب6348"
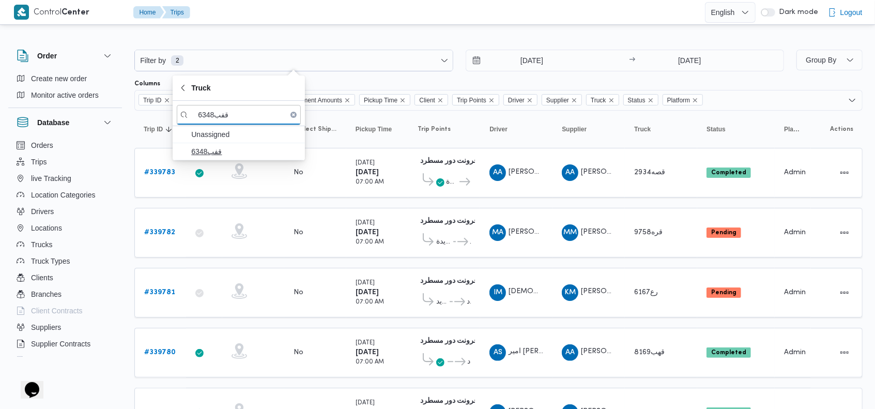
type input "قفب6348"
click at [248, 150] on span "قفب6348" at bounding box center [244, 151] width 107 height 12
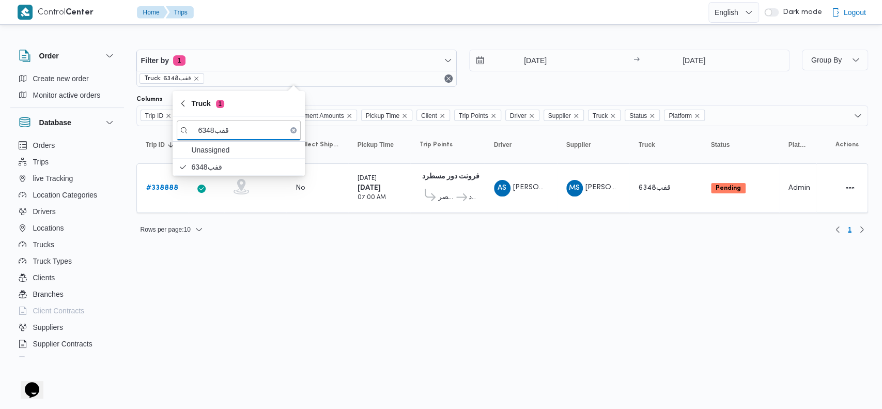
click at [609, 81] on div "24/9/2025 → 25/9/2025" at bounding box center [629, 68] width 320 height 37
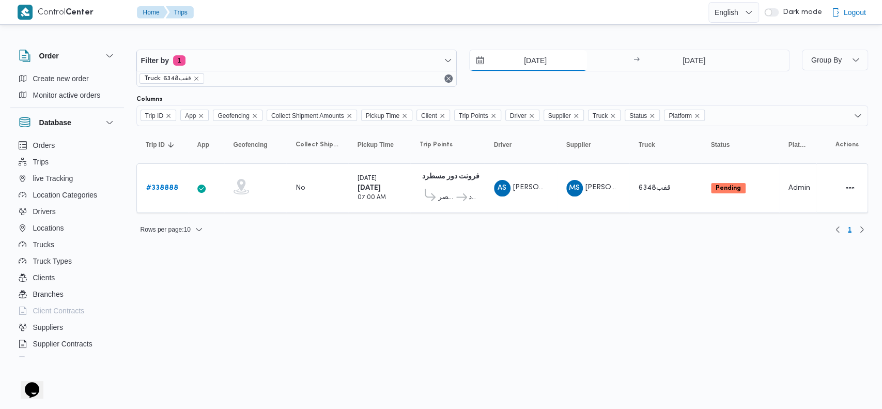
click at [516, 59] on input "24/9/2025" at bounding box center [528, 60] width 117 height 21
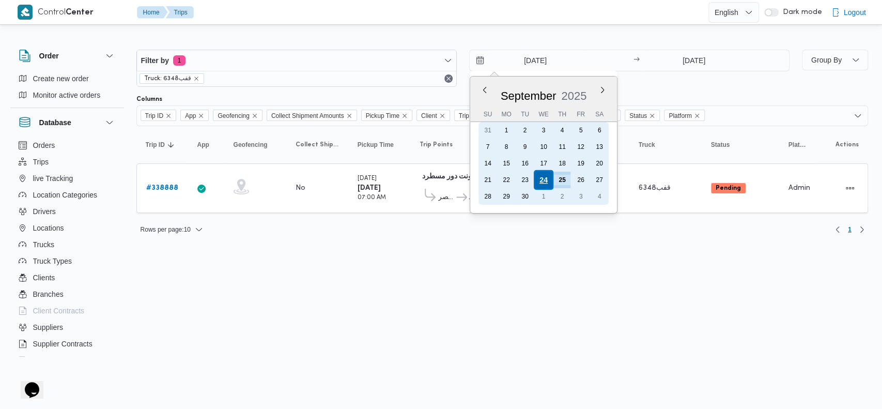
click at [541, 179] on div "24" at bounding box center [543, 180] width 20 height 20
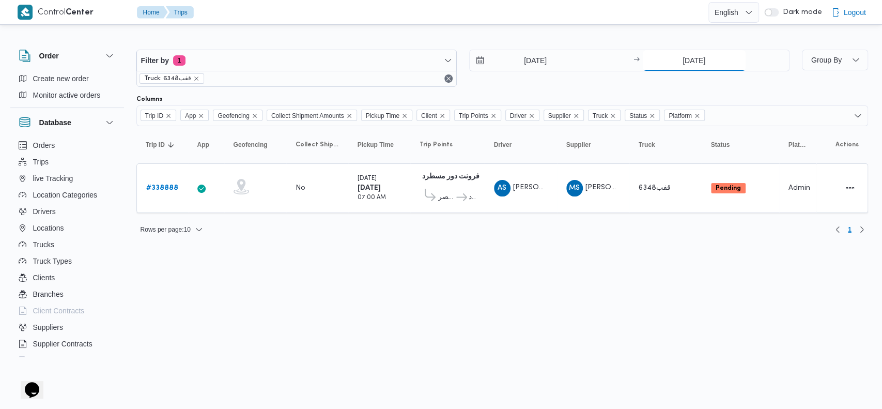
click at [678, 60] on input "25/9/2025" at bounding box center [694, 60] width 103 height 21
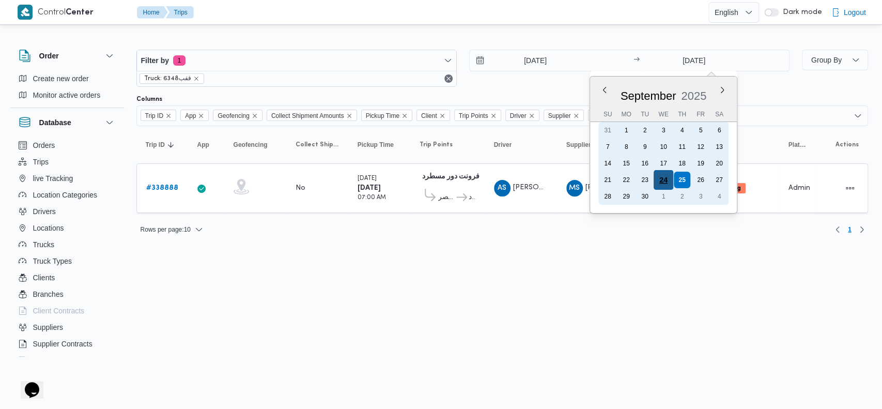
click at [662, 181] on div "24" at bounding box center [663, 180] width 20 height 20
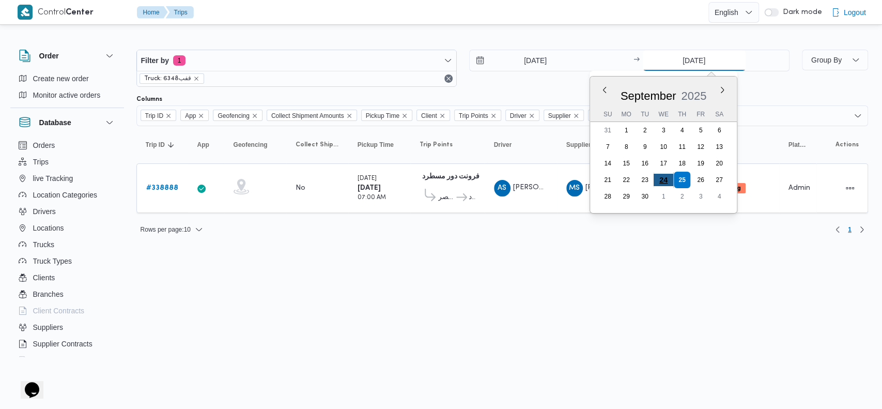
type input "24/9/2025"
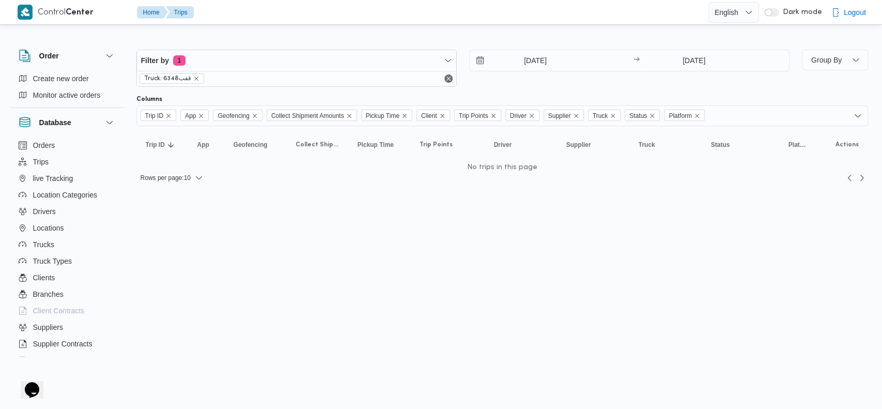
click at [628, 85] on div "24/9/2025 → 24/9/2025" at bounding box center [629, 68] width 320 height 37
click at [644, 40] on div at bounding box center [502, 41] width 732 height 17
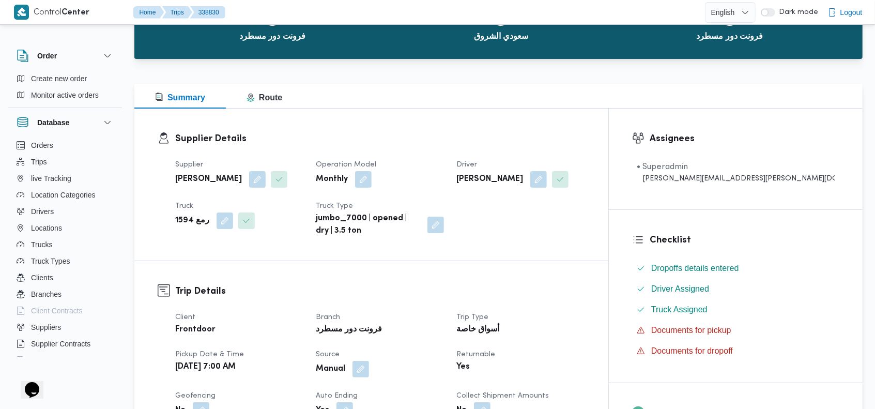
scroll to position [83, 0]
